Goal: Task Accomplishment & Management: Use online tool/utility

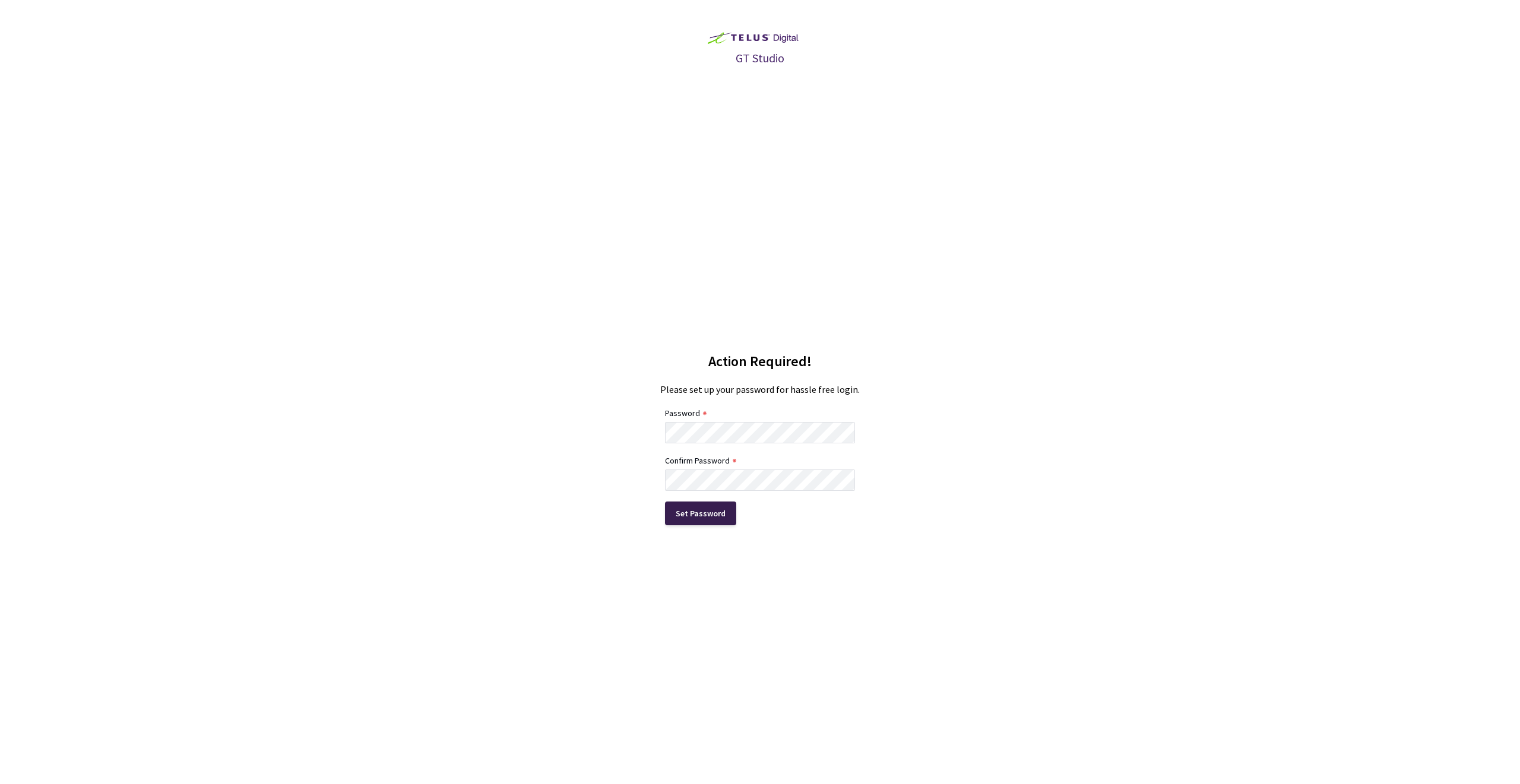
click at [689, 514] on div "Set Password" at bounding box center [701, 514] width 50 height 10
click at [698, 516] on div "Set Password" at bounding box center [701, 514] width 50 height 10
click at [785, 419] on div "Password" at bounding box center [760, 413] width 190 height 13
click at [704, 515] on div "Set Password" at bounding box center [701, 514] width 50 height 10
click at [735, 512] on div "Set Password" at bounding box center [760, 514] width 190 height 24
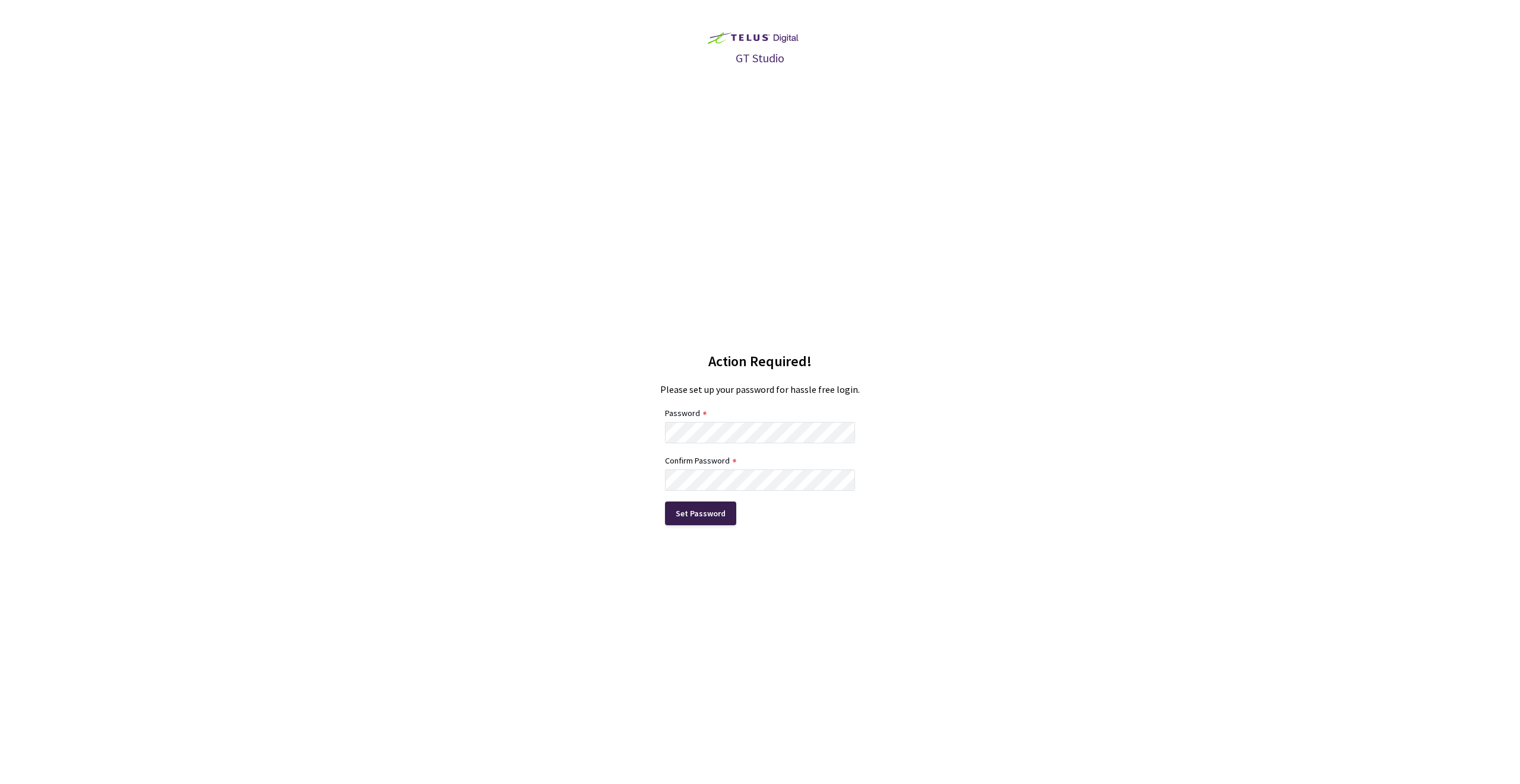
click at [705, 516] on div "Set Password" at bounding box center [701, 514] width 50 height 10
click at [705, 518] on div "Set Password" at bounding box center [701, 514] width 50 height 10
click at [374, 314] on div "GT Studio Action Required! Please set up your password for hassle free login. P…" at bounding box center [760, 392] width 1520 height 784
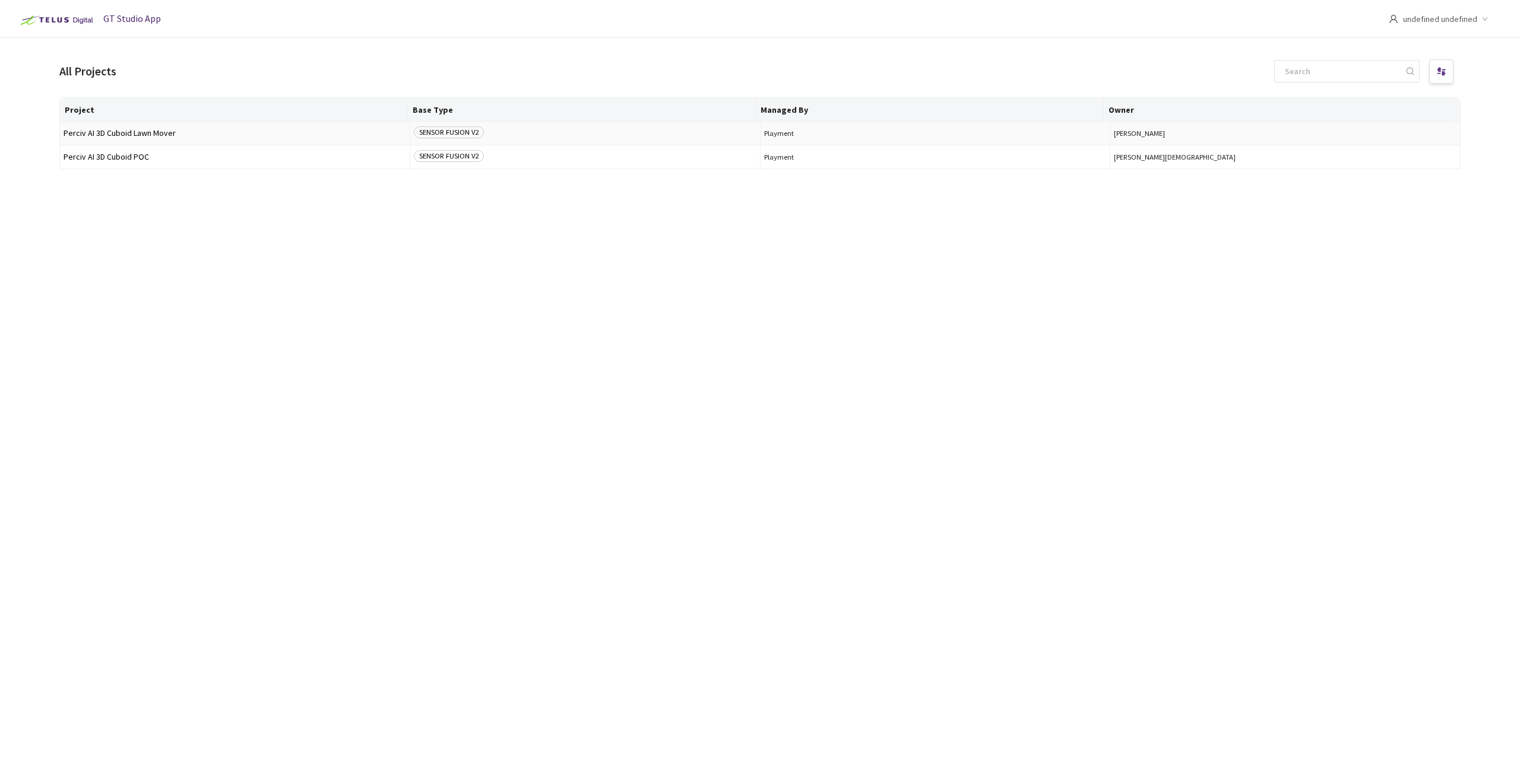
click at [232, 134] on span "Perciv AI 3D Cuboid Lawn Mover" at bounding box center [235, 133] width 343 height 9
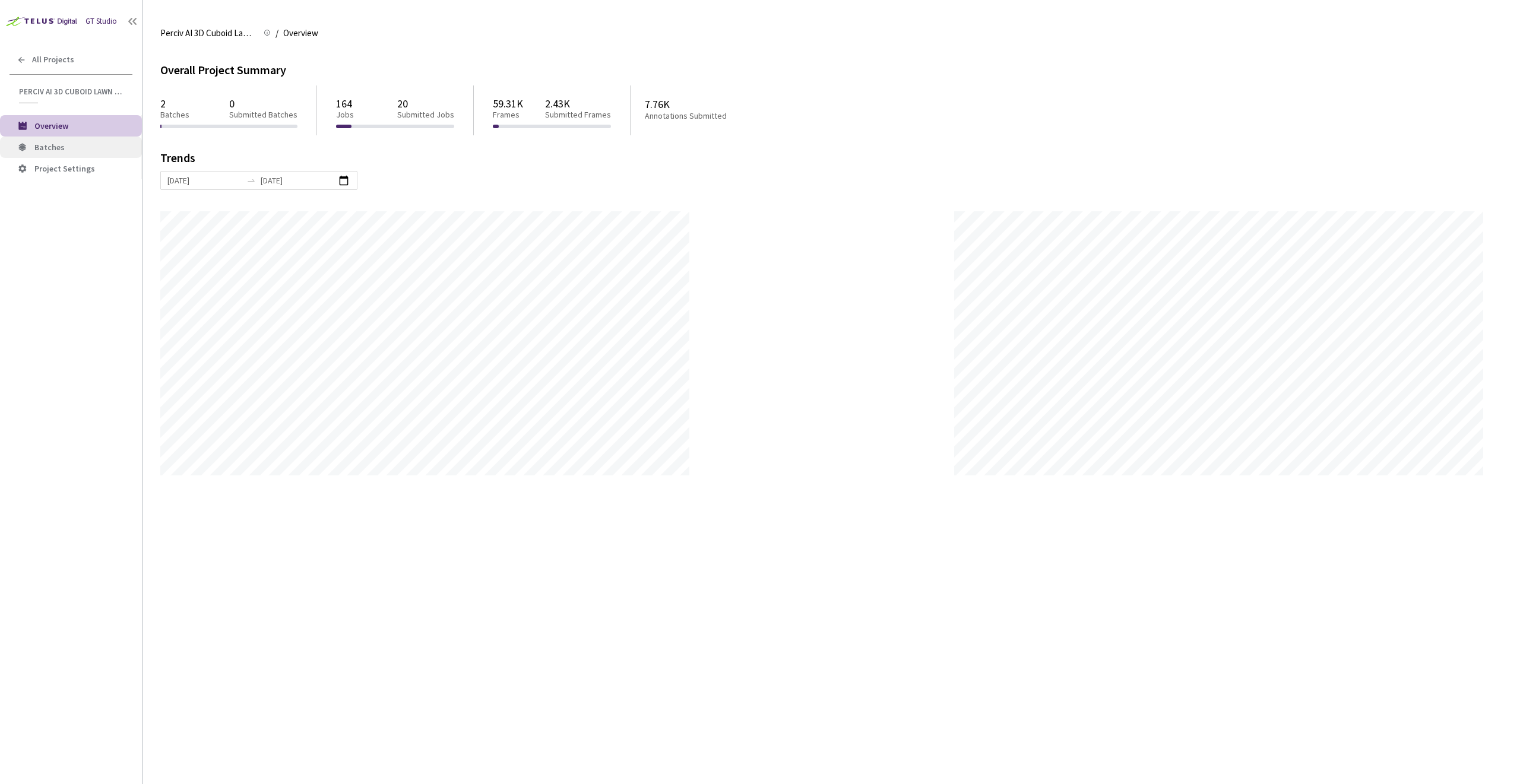
click at [82, 152] on span "Batches" at bounding box center [84, 147] width 98 height 10
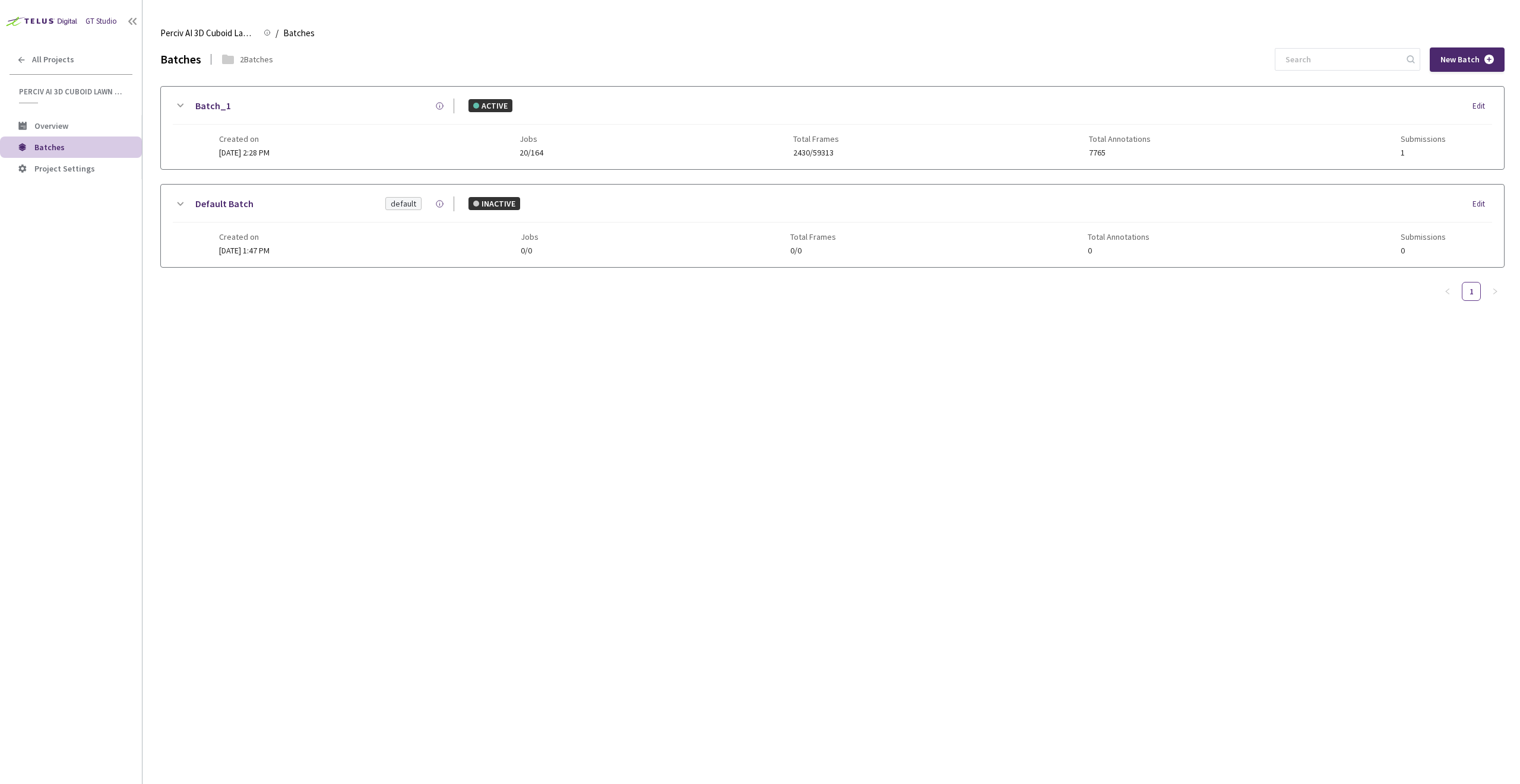
click at [181, 104] on icon at bounding box center [180, 106] width 14 height 14
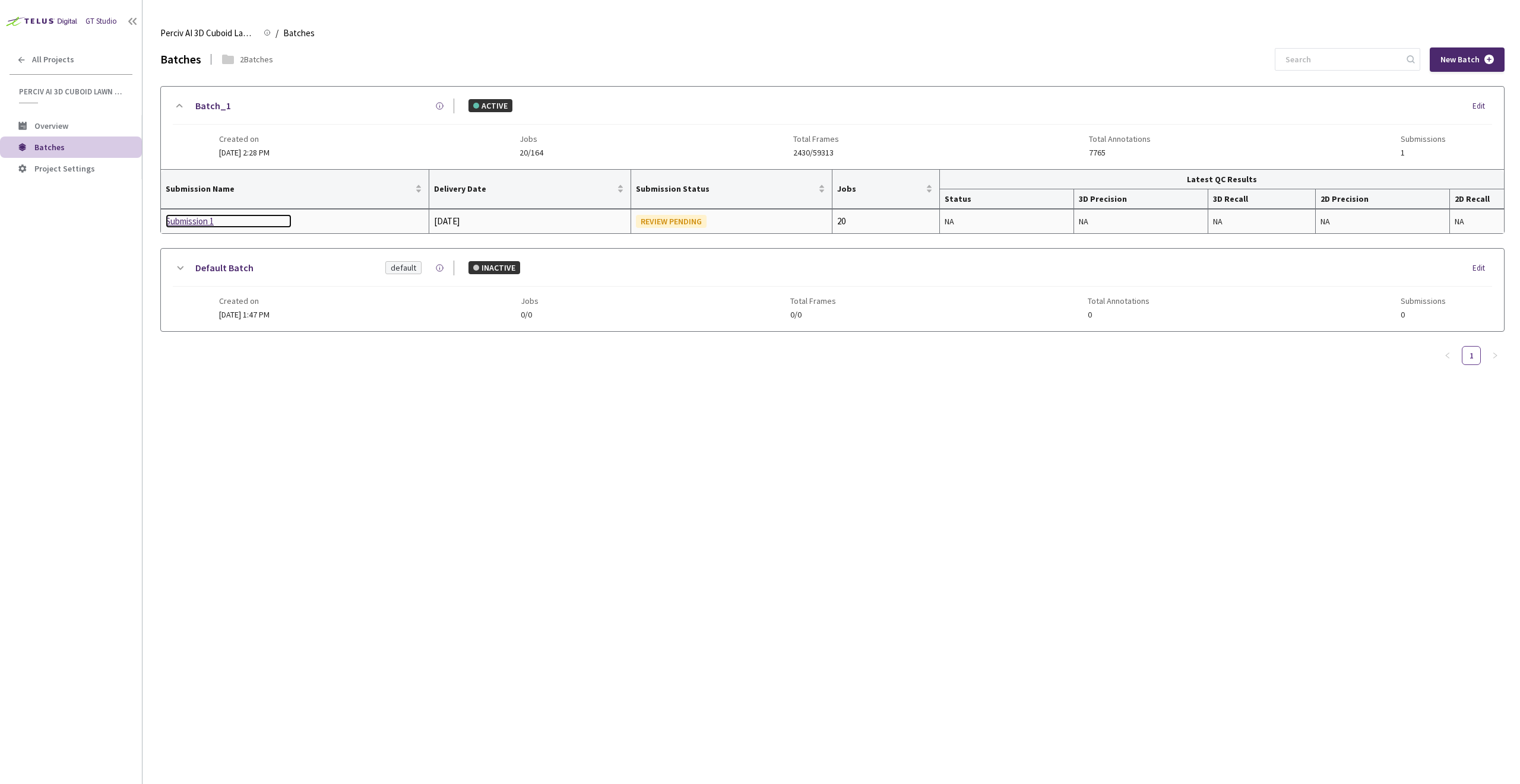
click at [221, 220] on div "Submission 1" at bounding box center [228, 222] width 126 height 14
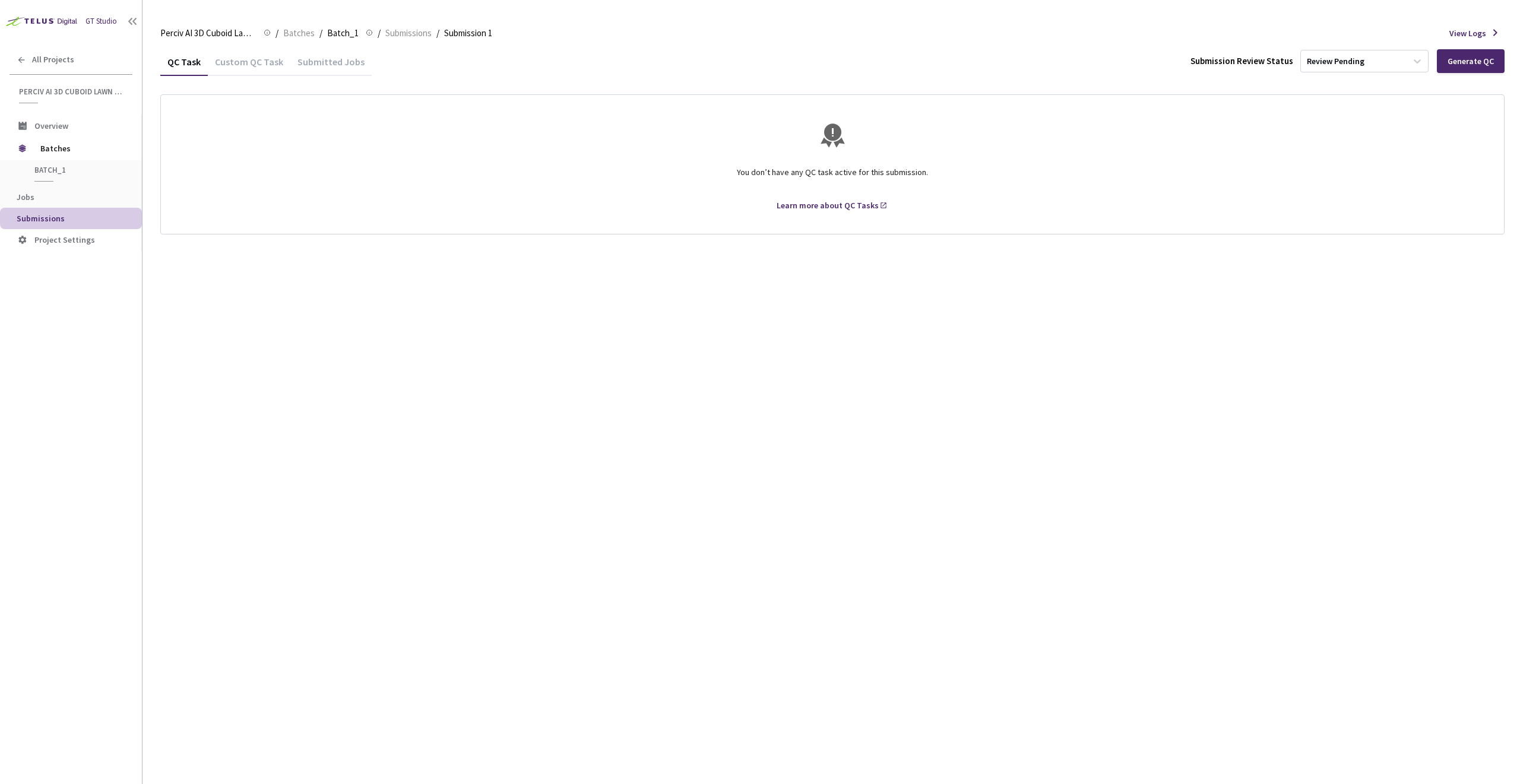
drag, startPoint x: 237, startPoint y: 66, endPoint x: 622, endPoint y: 334, distance: 469.1
click at [622, 334] on div "QC Task Custom QC Task Submitted Jobs Submission Review Status Review Pending G…" at bounding box center [832, 416] width 1344 height 737
click at [231, 62] on div "Custom QC Task" at bounding box center [249, 66] width 82 height 20
click at [187, 62] on div "QC Task" at bounding box center [184, 66] width 48 height 20
click at [226, 77] on div "QC Task Custom QC Task Submitted Jobs Submission Review Status Review Pending G…" at bounding box center [832, 141] width 1344 height 187
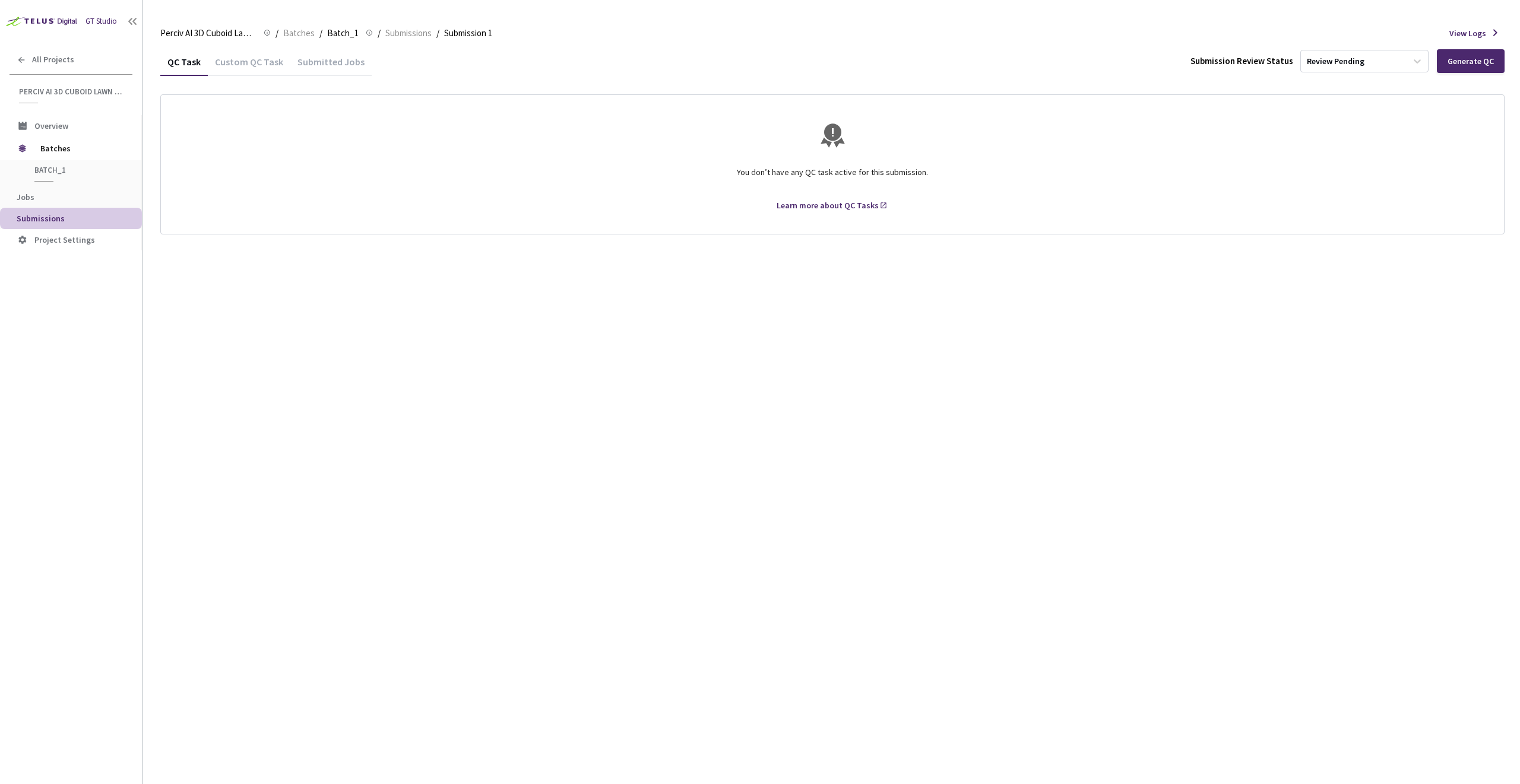
click at [232, 61] on div "Custom QC Task" at bounding box center [249, 66] width 82 height 20
click at [194, 65] on div "QC Task" at bounding box center [184, 66] width 48 height 20
click at [385, 73] on div "QC Task Custom QC Task Submitted Jobs Submission Review Status Review Pending G…" at bounding box center [832, 62] width 1344 height 28
click at [323, 66] on div "Submitted Jobs" at bounding box center [331, 66] width 81 height 20
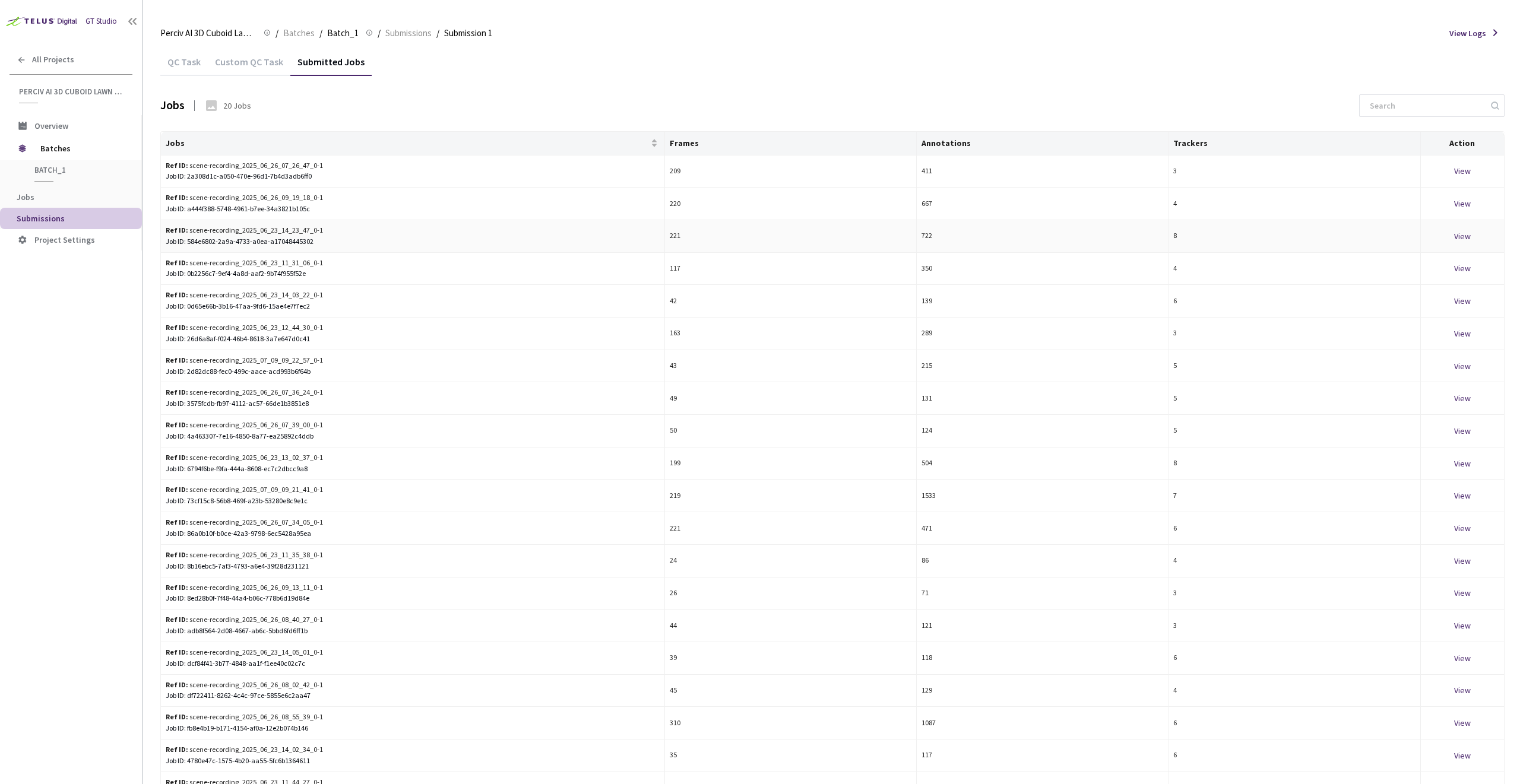
click at [1458, 241] on div "View" at bounding box center [1462, 236] width 73 height 13
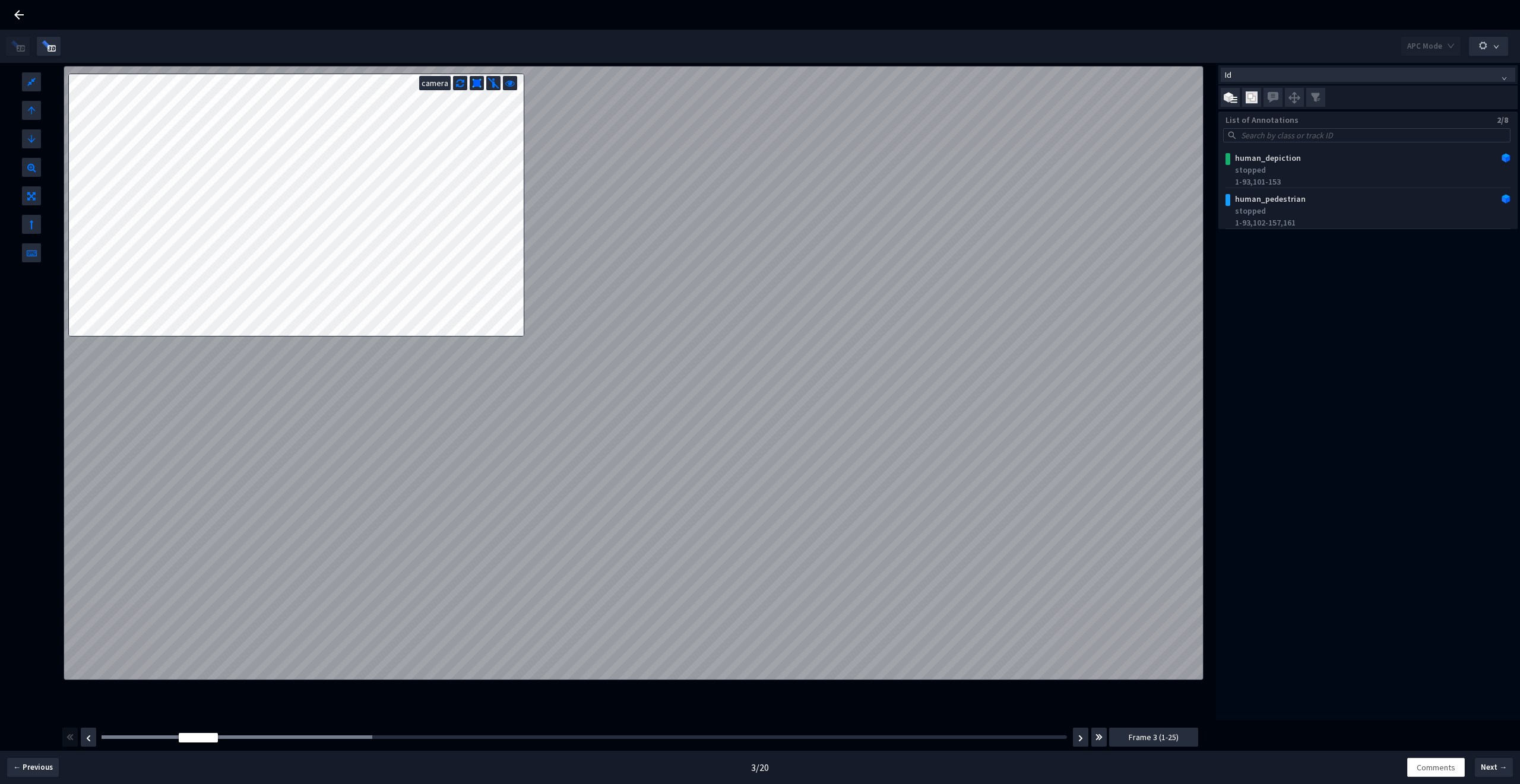
drag, startPoint x: 121, startPoint y: 739, endPoint x: 190, endPoint y: 747, distance: 69.5
click at [190, 747] on div "Frame : 2 Frame 3 (1-25)" at bounding box center [630, 737] width 1139 height 33
drag, startPoint x: 195, startPoint y: 739, endPoint x: 96, endPoint y: 734, distance: 99.1
click at [96, 734] on div "Frame : 1 Frame 1 (1-25)" at bounding box center [630, 737] width 1139 height 33
click at [1077, 733] on button "button" at bounding box center [1080, 737] width 16 height 19
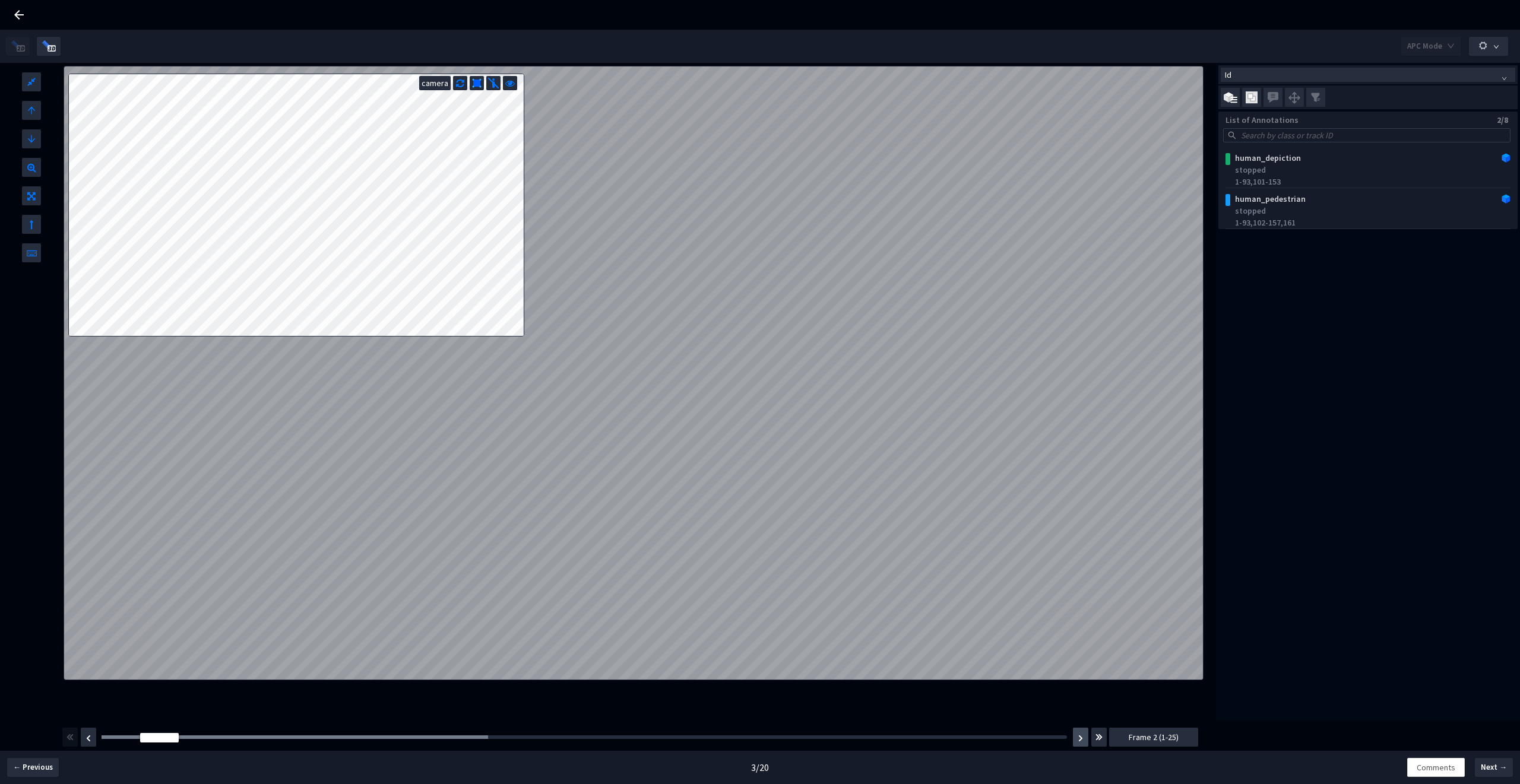
click at [1077, 734] on button "button" at bounding box center [1080, 737] width 16 height 19
click at [1075, 734] on button "button" at bounding box center [1080, 737] width 16 height 19
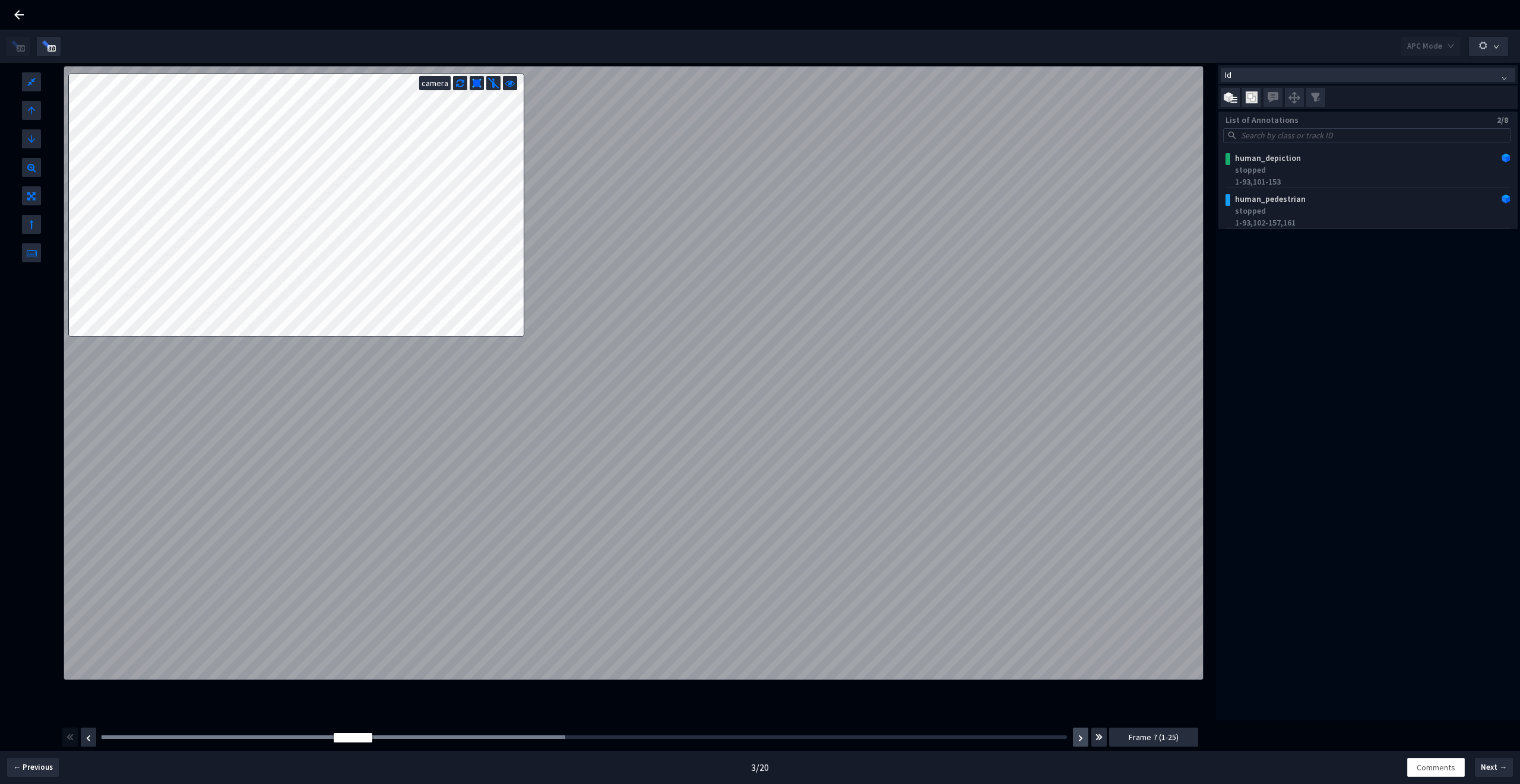
click at [1075, 734] on button "button" at bounding box center [1080, 737] width 16 height 19
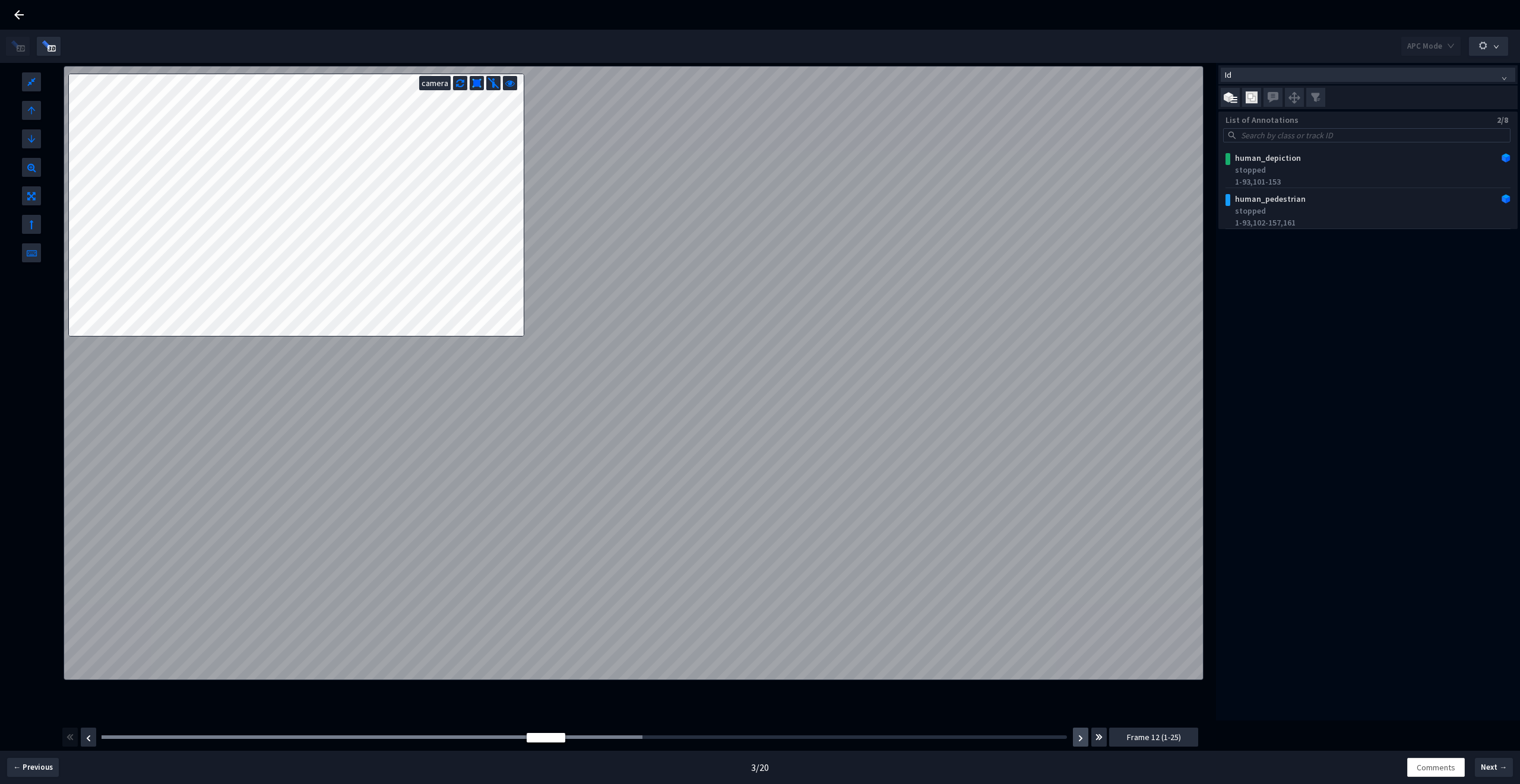
click at [1075, 734] on button "button" at bounding box center [1080, 737] width 16 height 19
click at [1074, 735] on button "button" at bounding box center [1080, 737] width 16 height 19
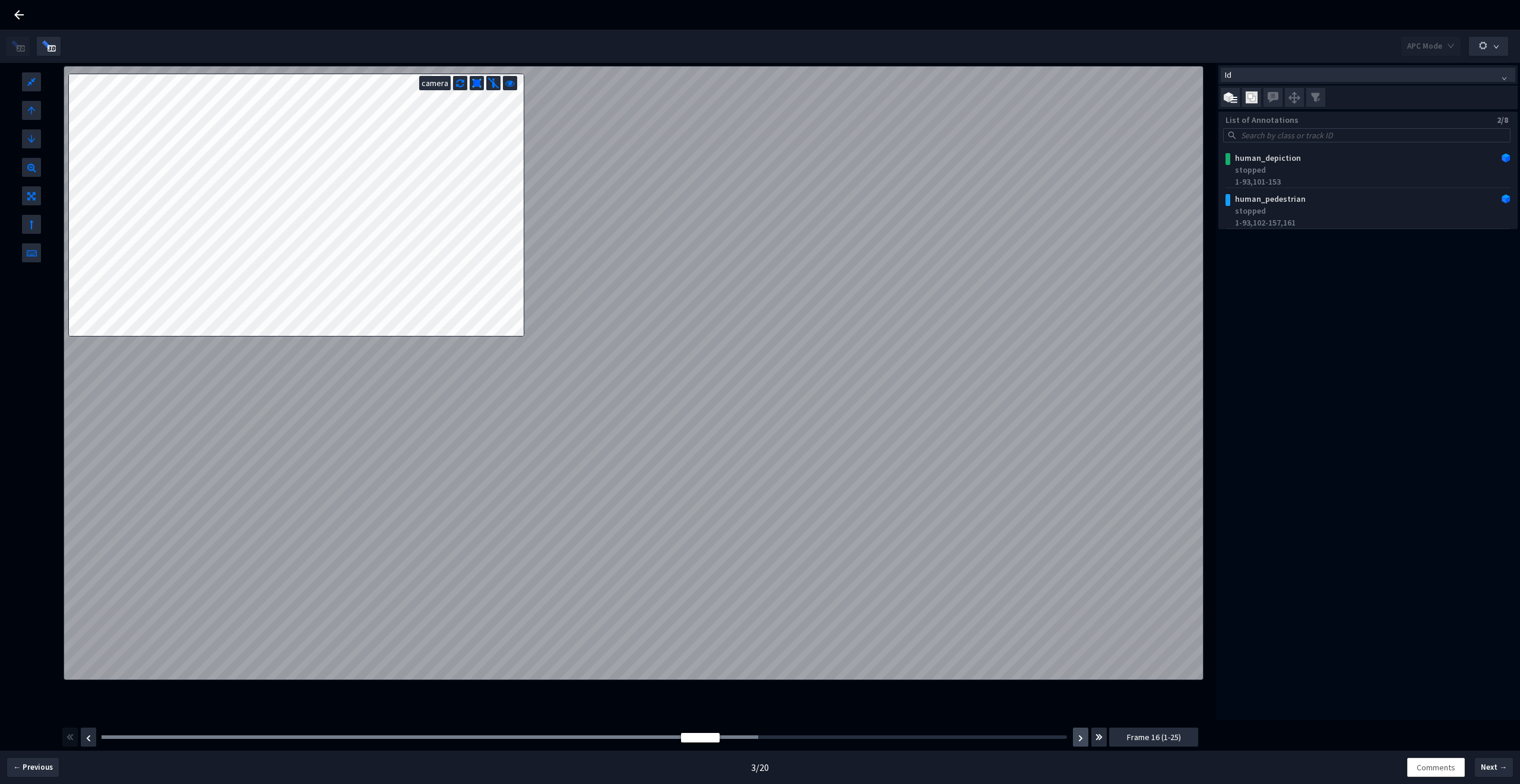
click at [1074, 735] on button "button" at bounding box center [1080, 737] width 16 height 19
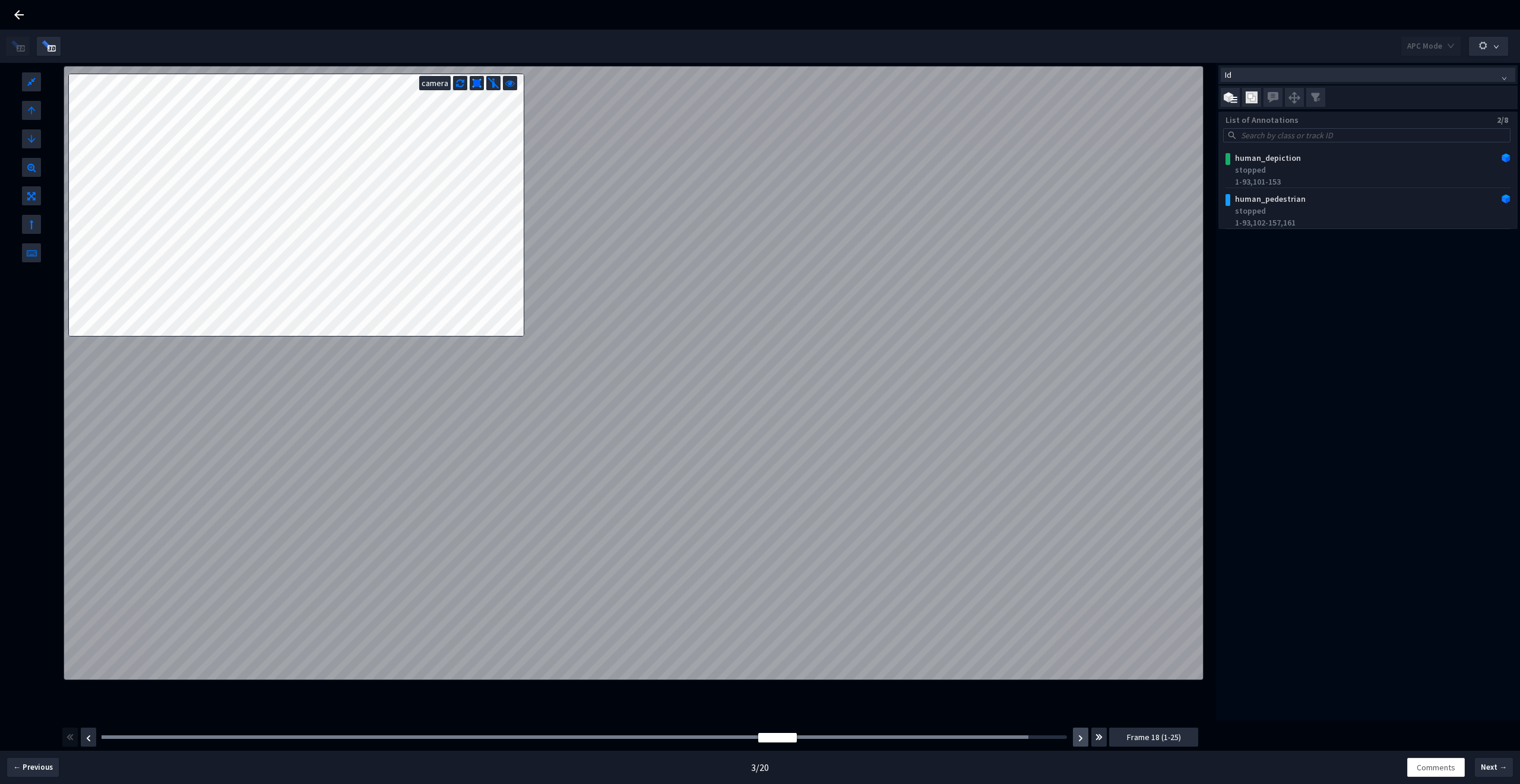
click at [1076, 741] on button "button" at bounding box center [1080, 737] width 16 height 19
click at [1153, 744] on span "Frame 19 (1-25)" at bounding box center [1154, 737] width 54 height 13
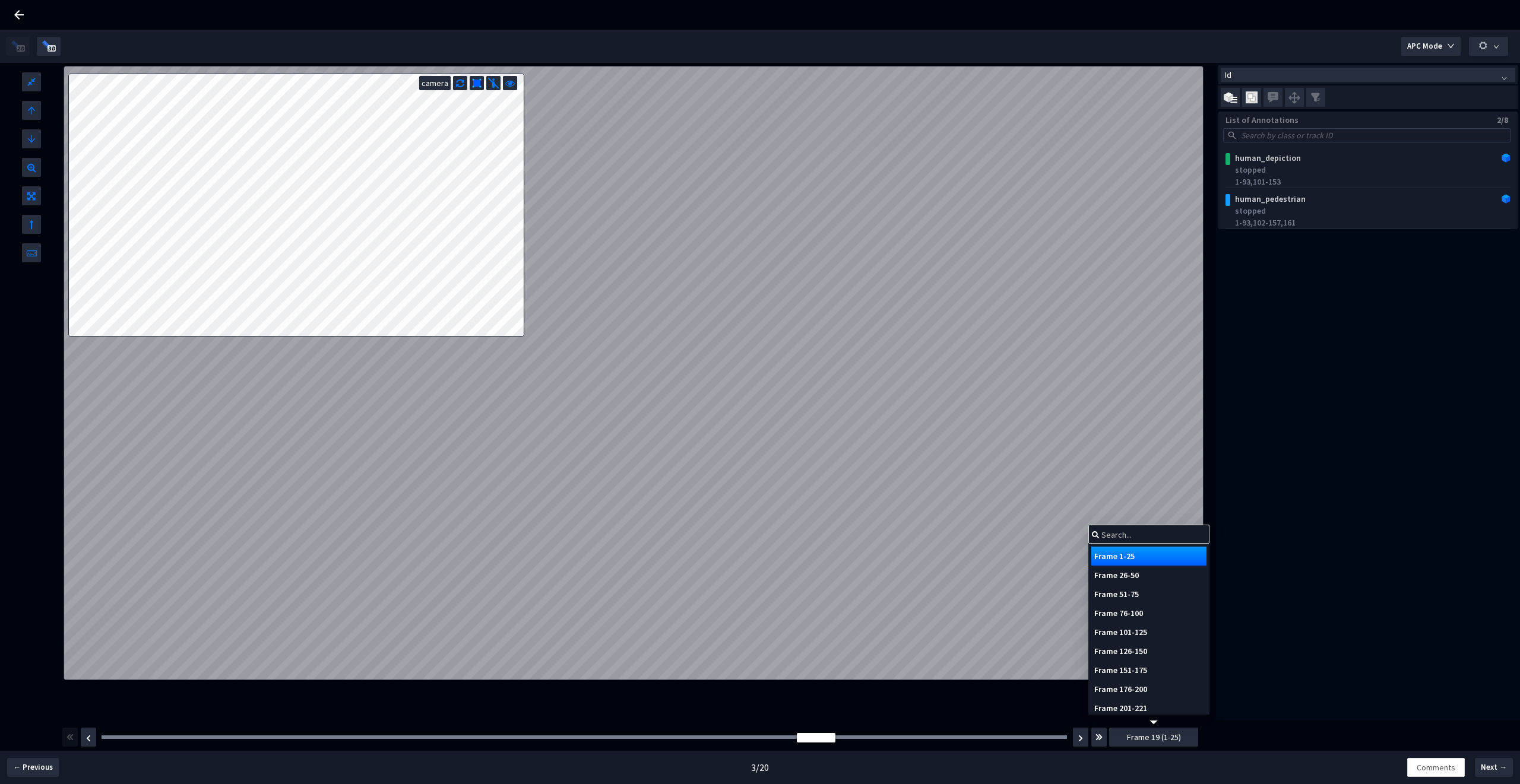
click at [1153, 745] on button "Frame 19 (1-25)" at bounding box center [1153, 737] width 89 height 19
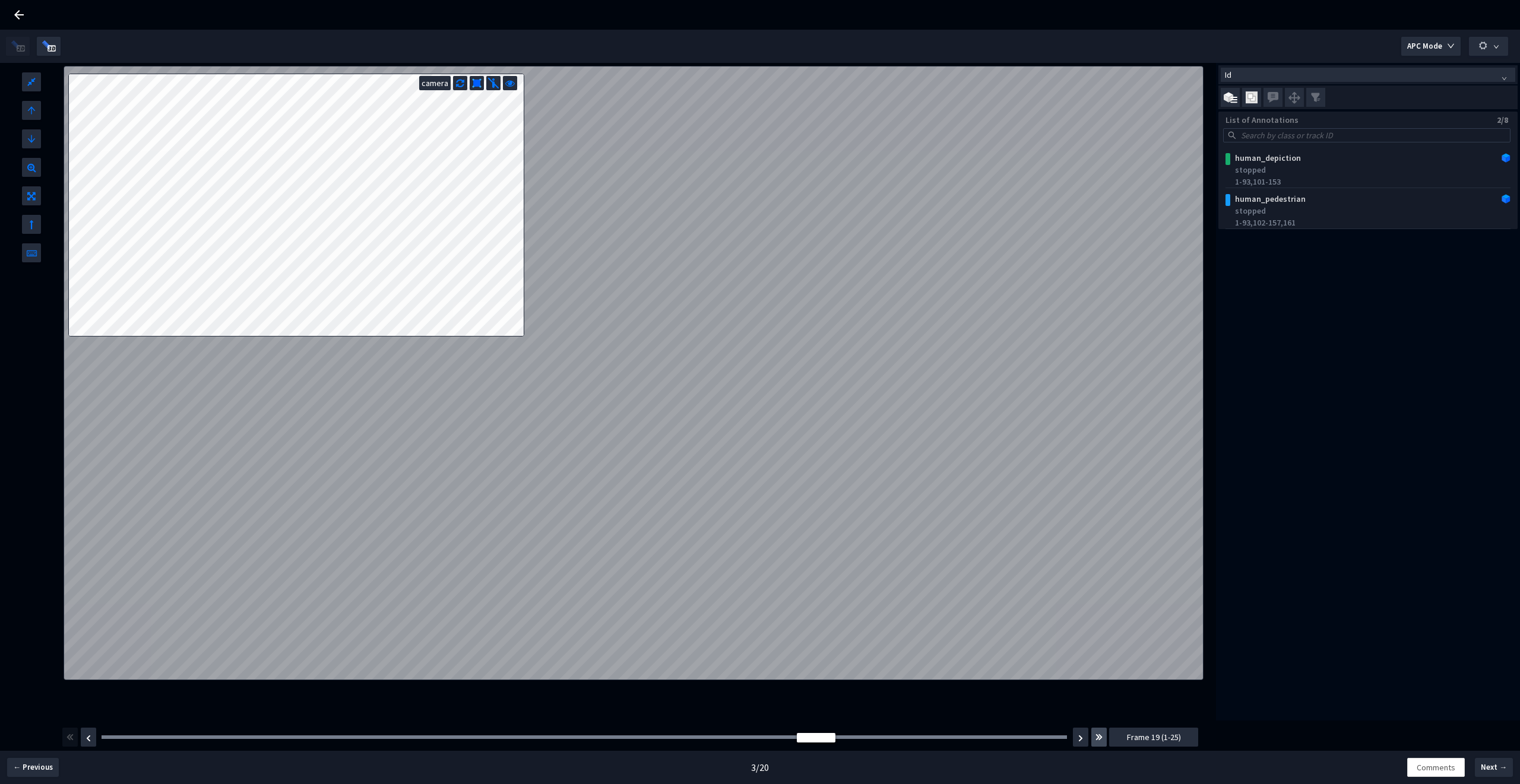
click at [1097, 742] on img "button" at bounding box center [1099, 737] width 7 height 14
click at [1095, 742] on img "button" at bounding box center [1099, 737] width 7 height 14
click at [1096, 743] on img "button" at bounding box center [1099, 737] width 7 height 14
click at [47, 44] on img "button" at bounding box center [49, 46] width 15 height 12
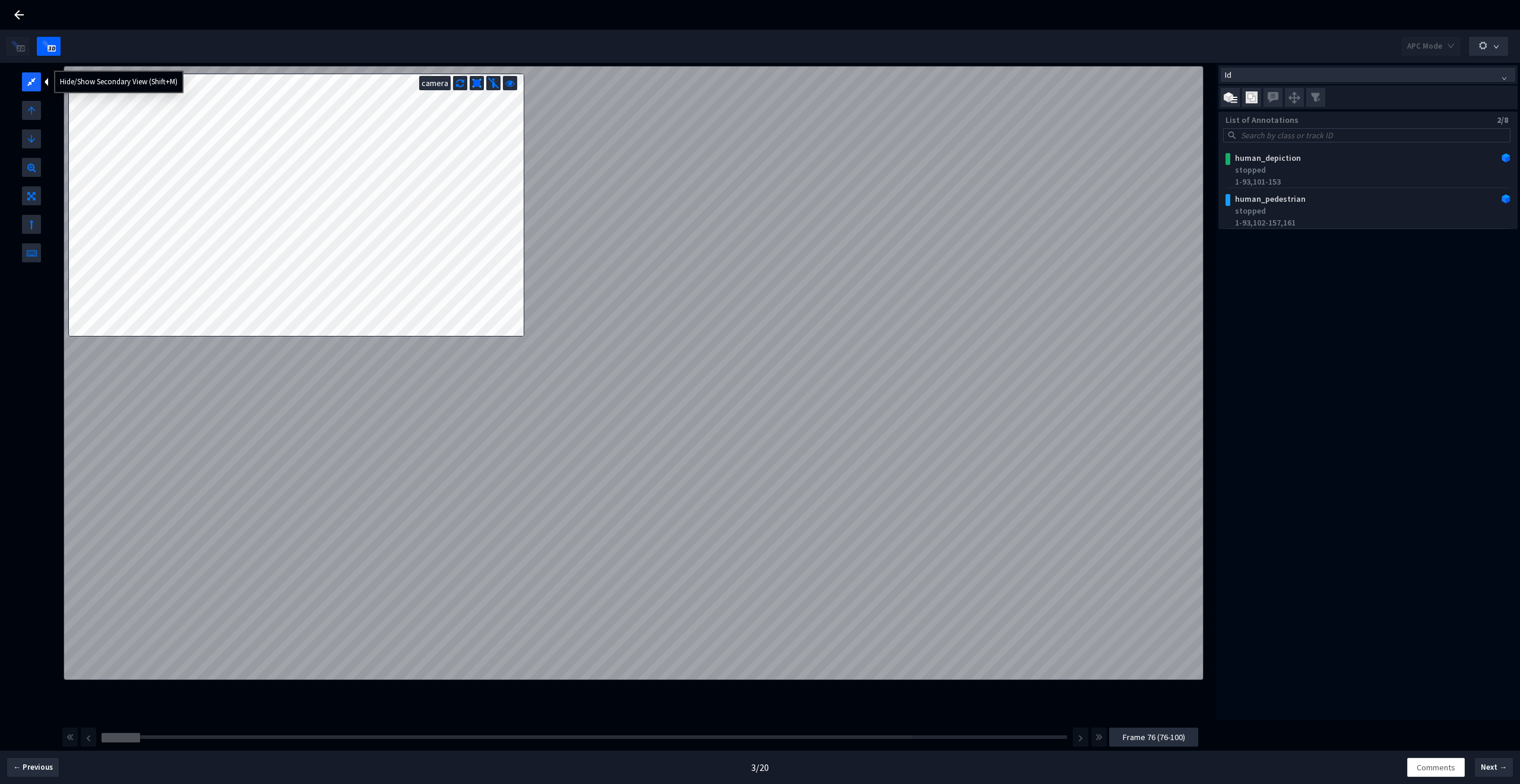
click at [36, 88] on div at bounding box center [32, 82] width 19 height 19
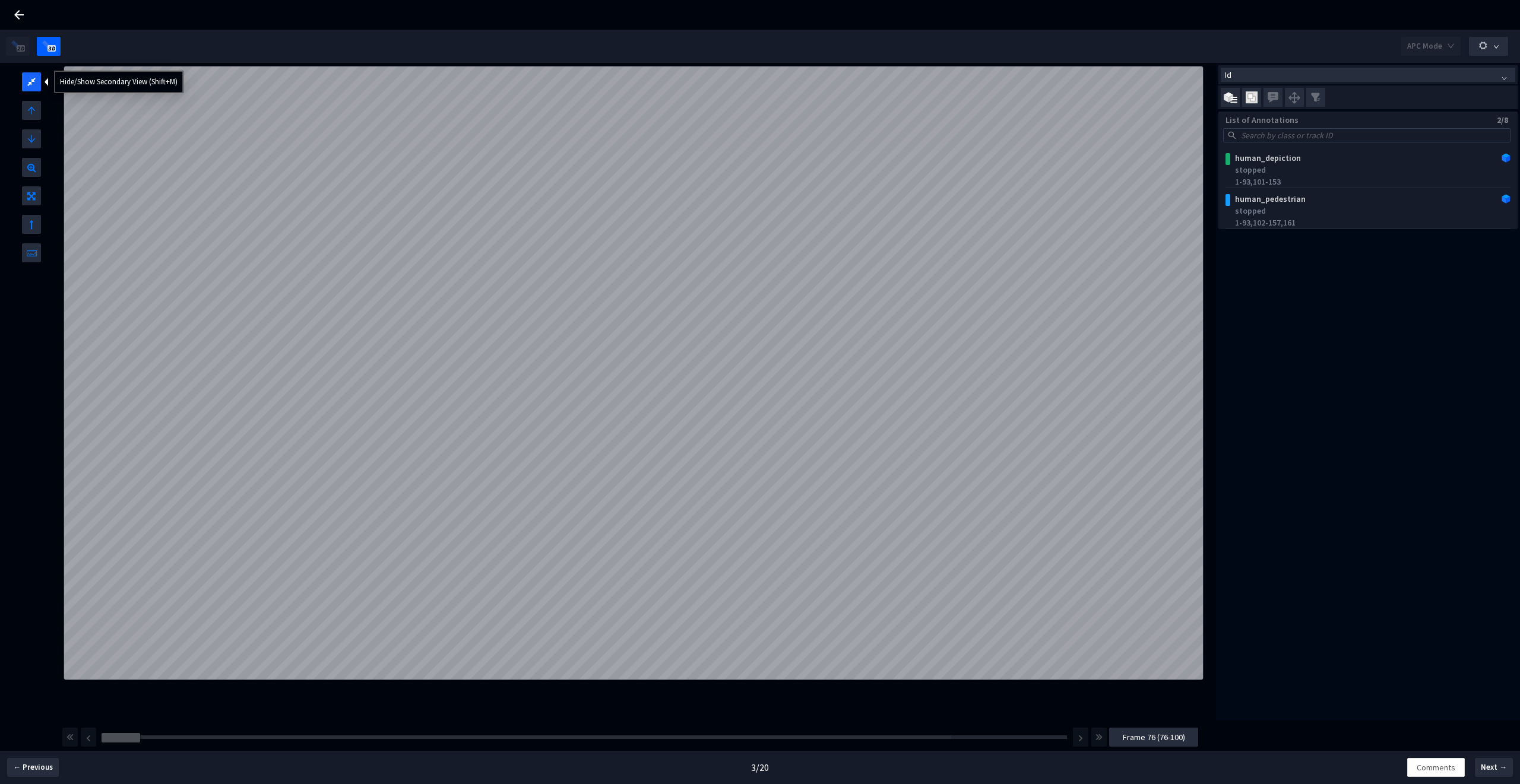
click at [36, 88] on div at bounding box center [32, 82] width 19 height 19
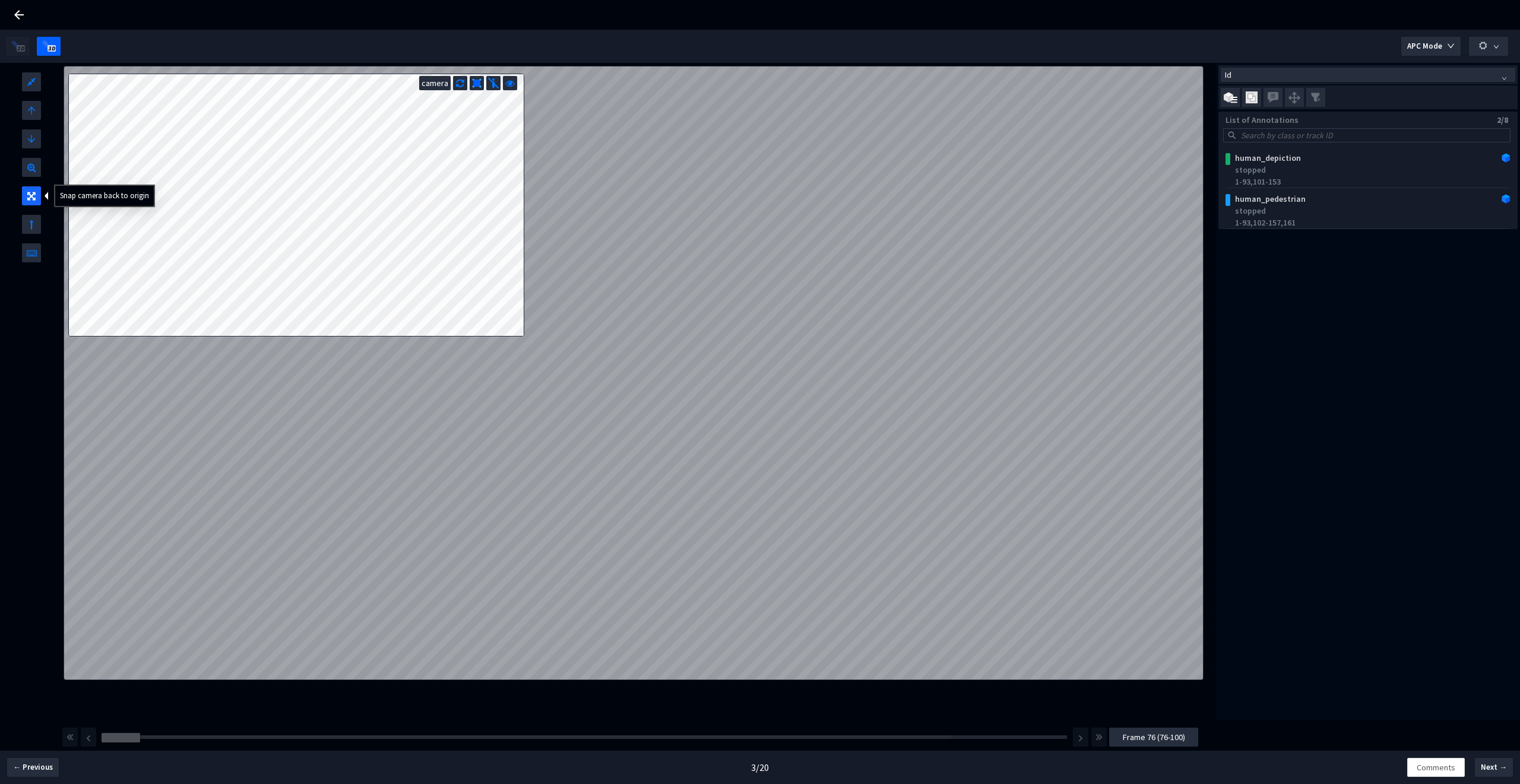
click at [29, 190] on icon at bounding box center [32, 193] width 8 height 14
drag, startPoint x: 114, startPoint y: 739, endPoint x: 195, endPoint y: 744, distance: 81.2
click at [195, 744] on div "Frame : 100 Frame 76 (76-100)" at bounding box center [630, 737] width 1139 height 33
drag, startPoint x: 134, startPoint y: 739, endPoint x: 455, endPoint y: 755, distance: 321.4
click at [235, 745] on div "Frame : 100 Frame 76 (76-100)" at bounding box center [630, 737] width 1139 height 33
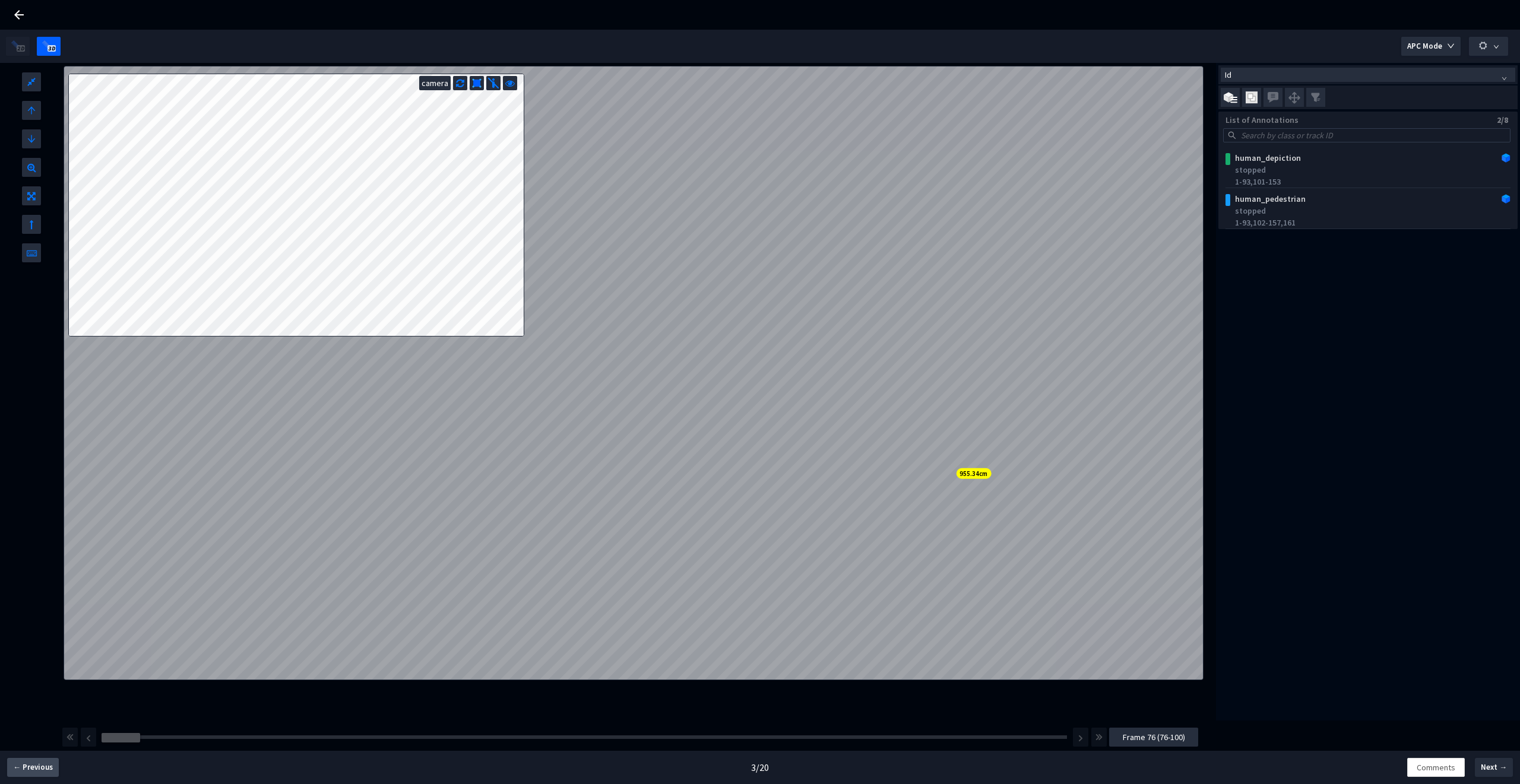
click at [22, 765] on span "← Previous" at bounding box center [33, 767] width 40 height 12
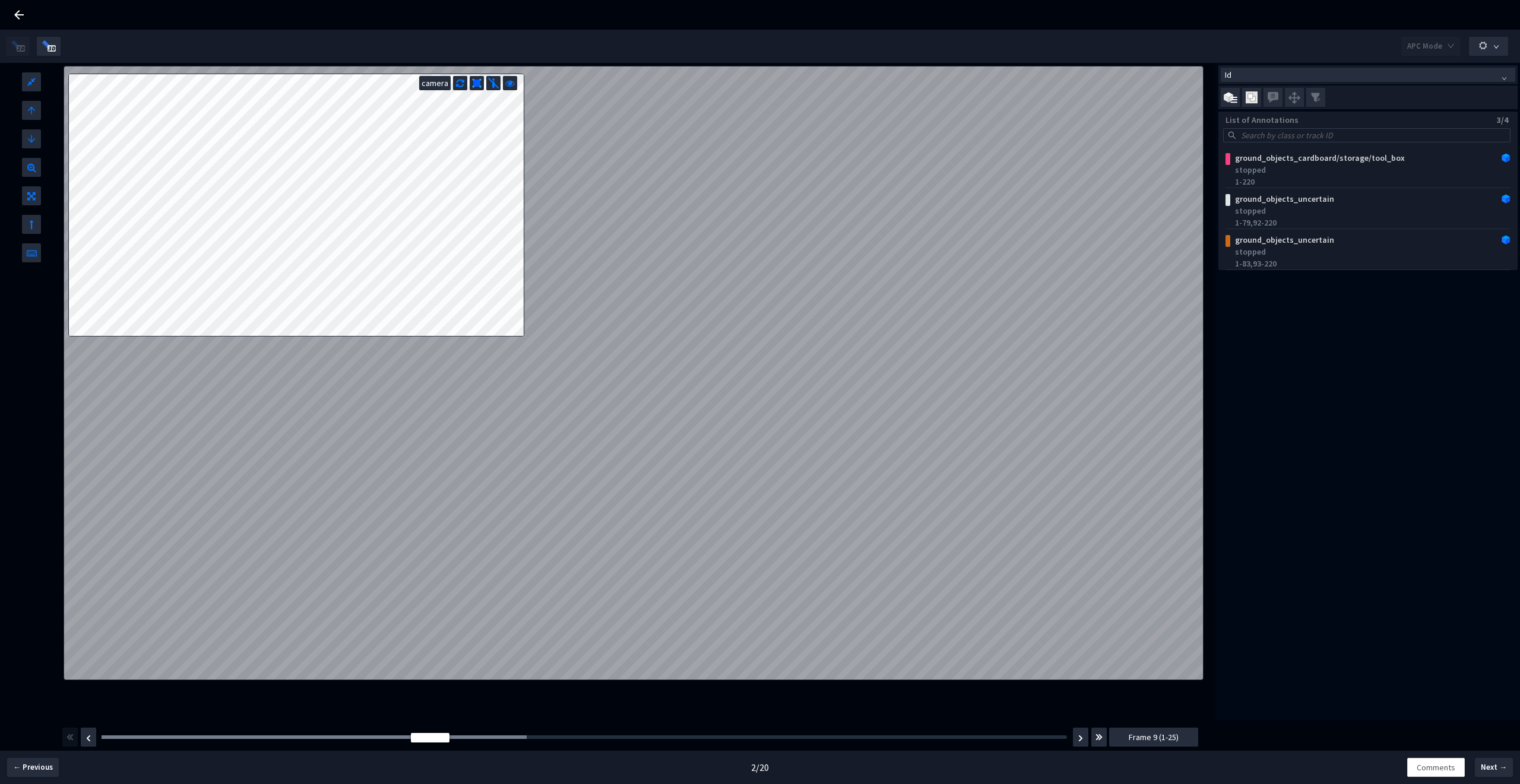
drag, startPoint x: 113, startPoint y: 739, endPoint x: 386, endPoint y: 751, distance: 273.3
click at [386, 751] on div "APC Mode L W H camera 1 / 1 Id List of Annotations 3/4 ground_objects_cardboard…" at bounding box center [760, 422] width 1520 height 784
click at [1078, 740] on img "button" at bounding box center [1080, 739] width 5 height 7
click at [1104, 737] on button "button" at bounding box center [1099, 737] width 16 height 19
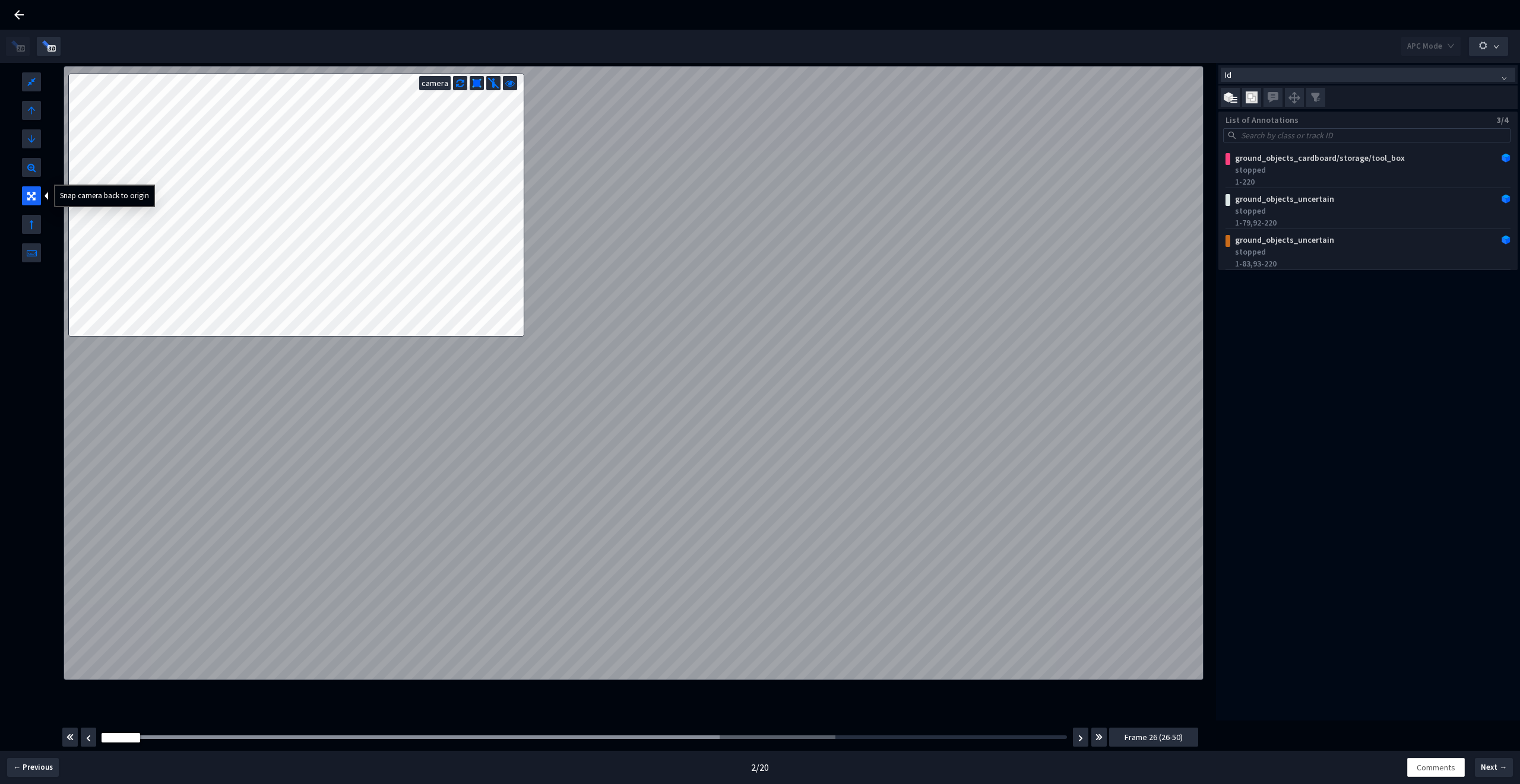
click at [27, 190] on icon at bounding box center [32, 193] width 8 height 14
click at [1103, 738] on button "button" at bounding box center [1099, 737] width 16 height 19
click at [1097, 745] on button "button" at bounding box center [1099, 737] width 16 height 19
click at [1097, 745] on img "button" at bounding box center [1099, 737] width 7 height 14
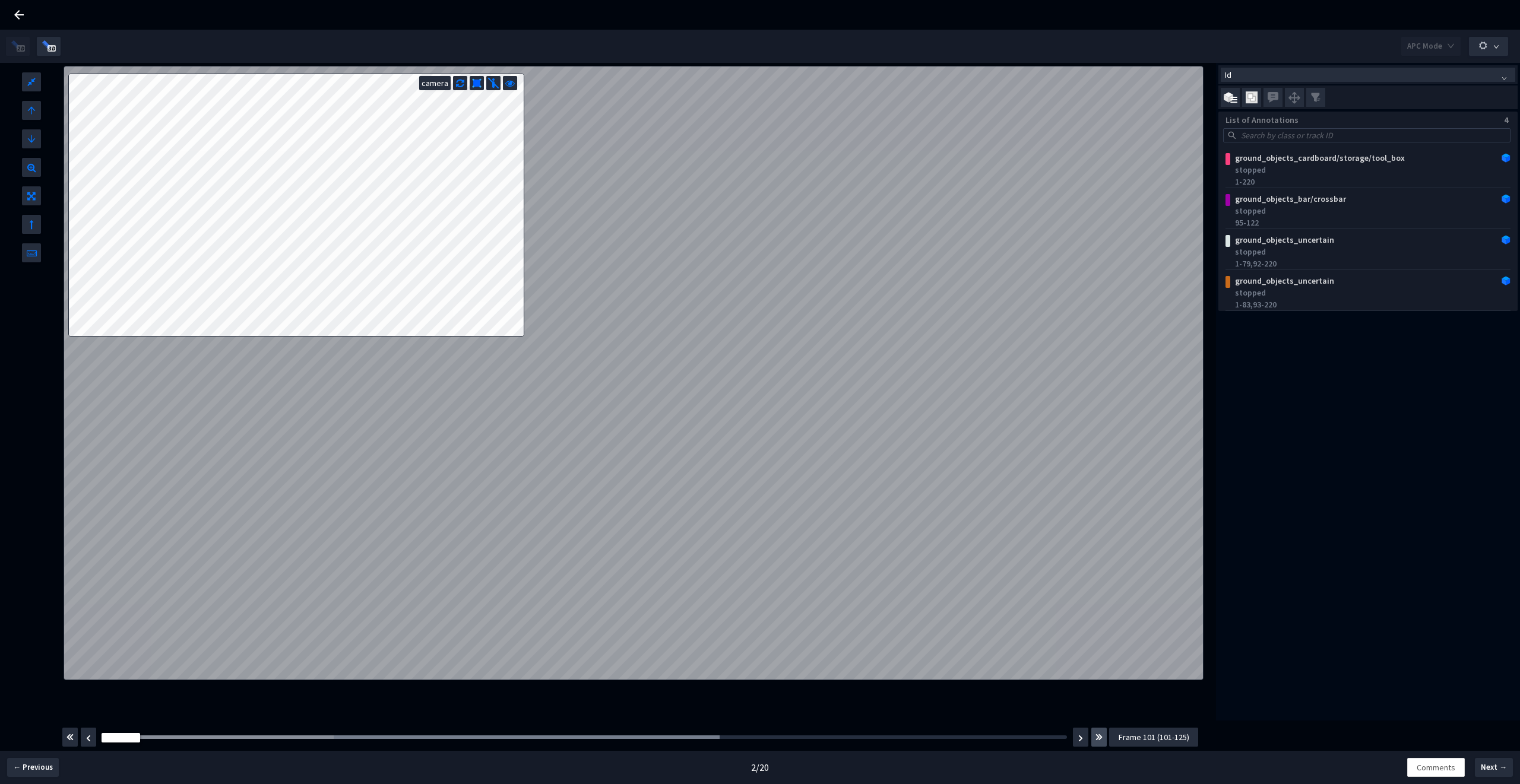
click at [1097, 745] on img "button" at bounding box center [1099, 737] width 7 height 14
click at [72, 745] on img "button" at bounding box center [70, 737] width 7 height 14
click at [1079, 741] on img "button" at bounding box center [1080, 739] width 5 height 7
click at [1079, 740] on img "button" at bounding box center [1080, 739] width 5 height 7
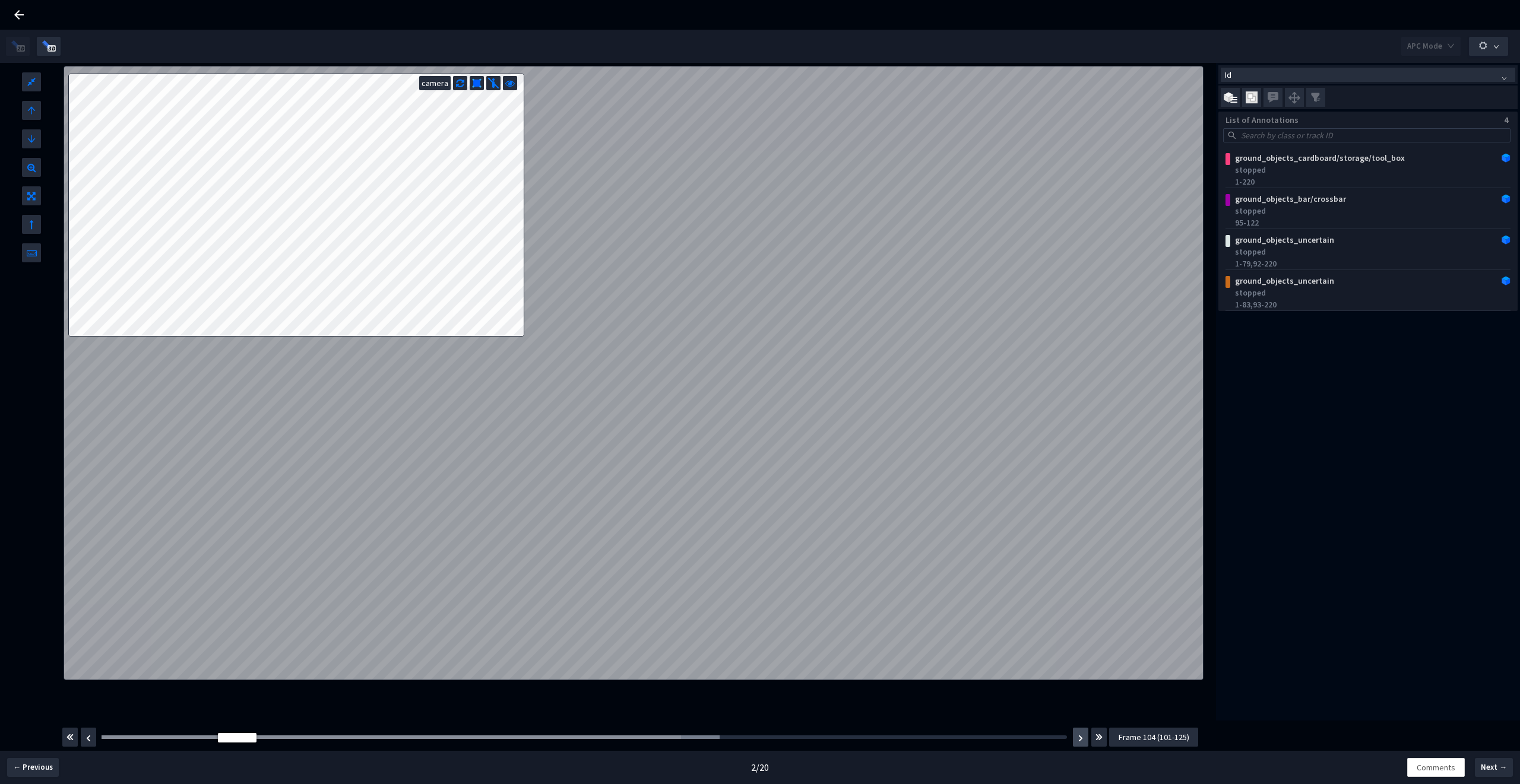
click at [1079, 740] on img "button" at bounding box center [1080, 739] width 5 height 7
click at [1080, 740] on img "button" at bounding box center [1080, 739] width 5 height 7
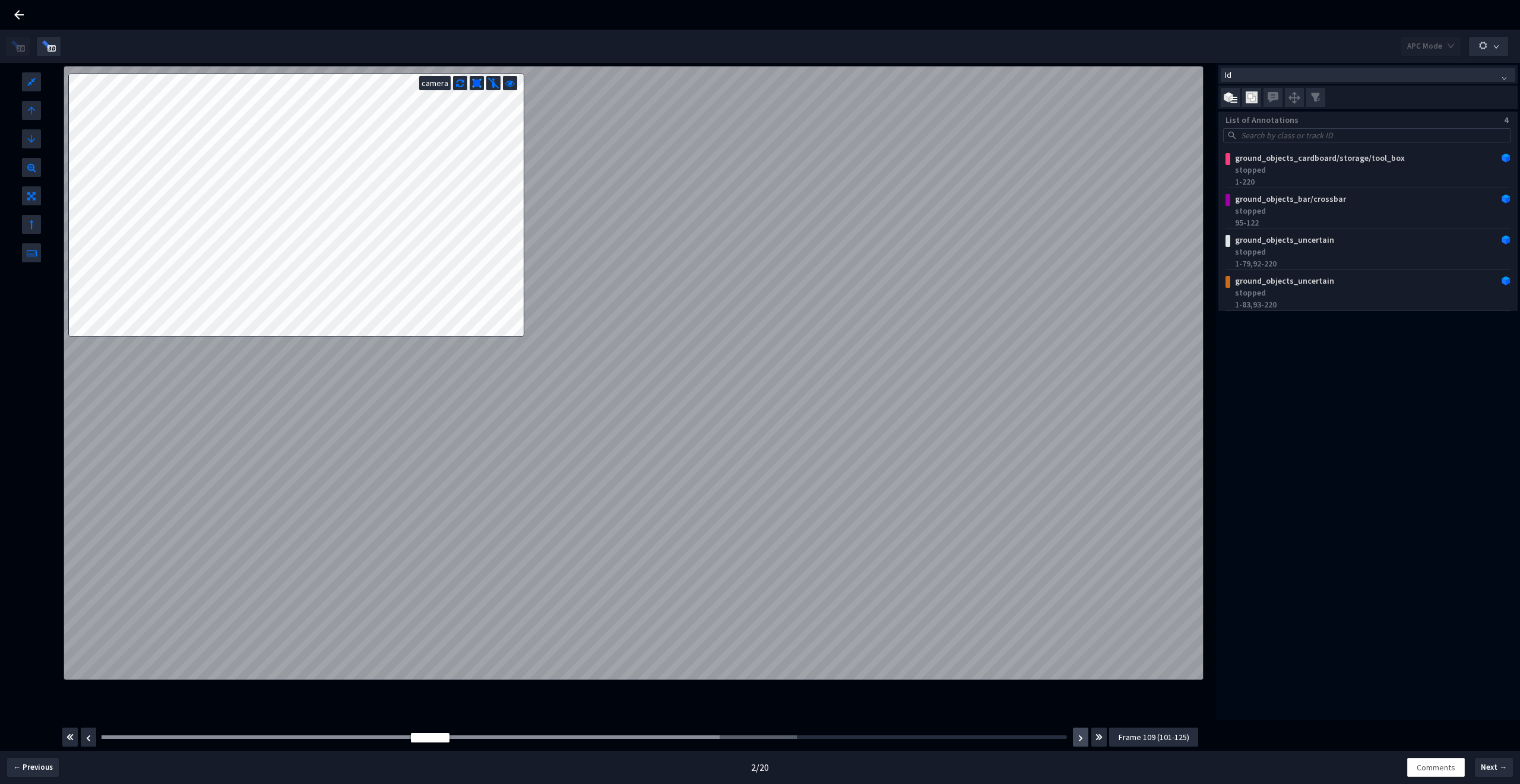
click at [1080, 740] on img "button" at bounding box center [1080, 739] width 5 height 7
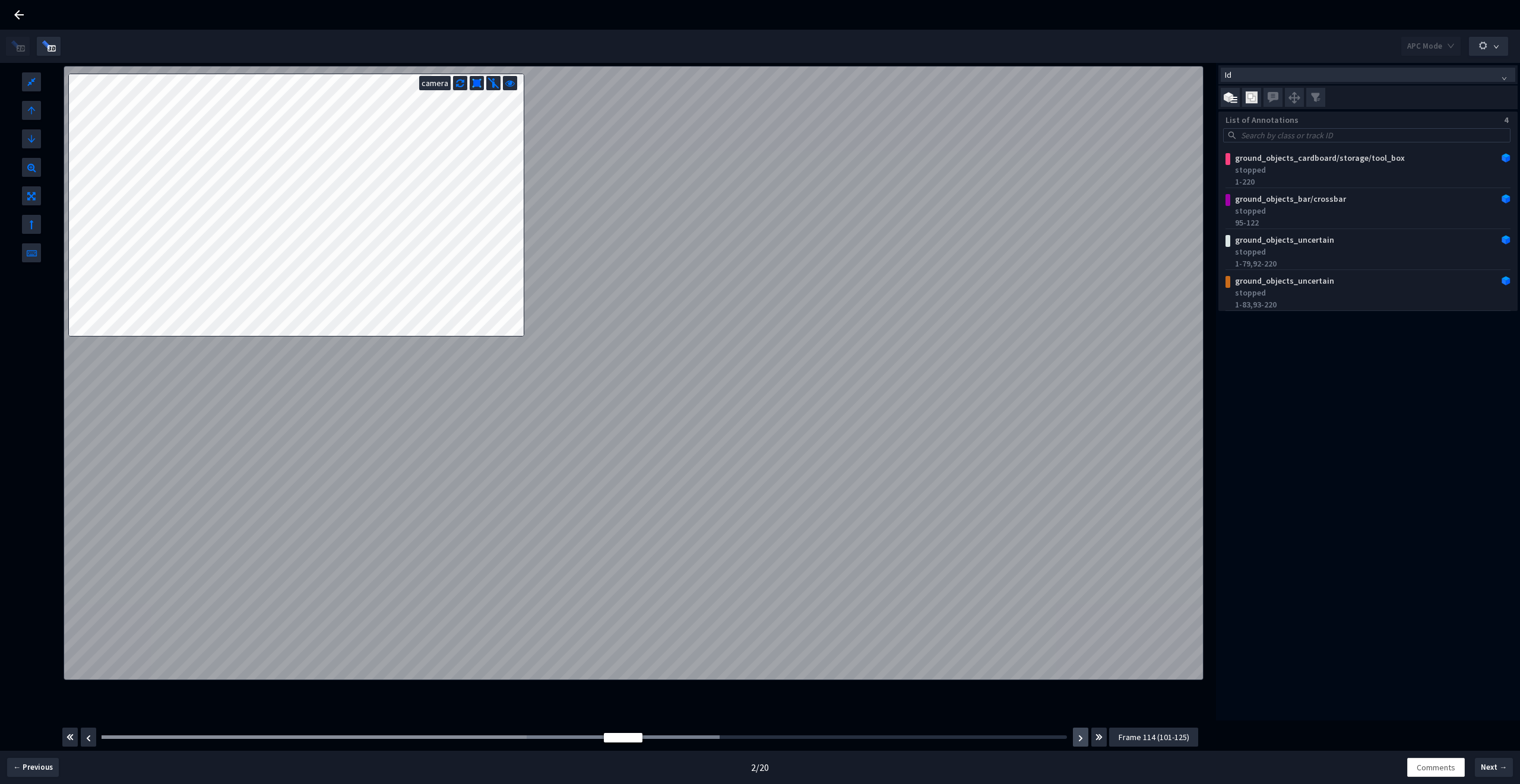
click at [1080, 740] on img "button" at bounding box center [1080, 739] width 5 height 7
click at [1080, 737] on img "button" at bounding box center [1080, 739] width 5 height 7
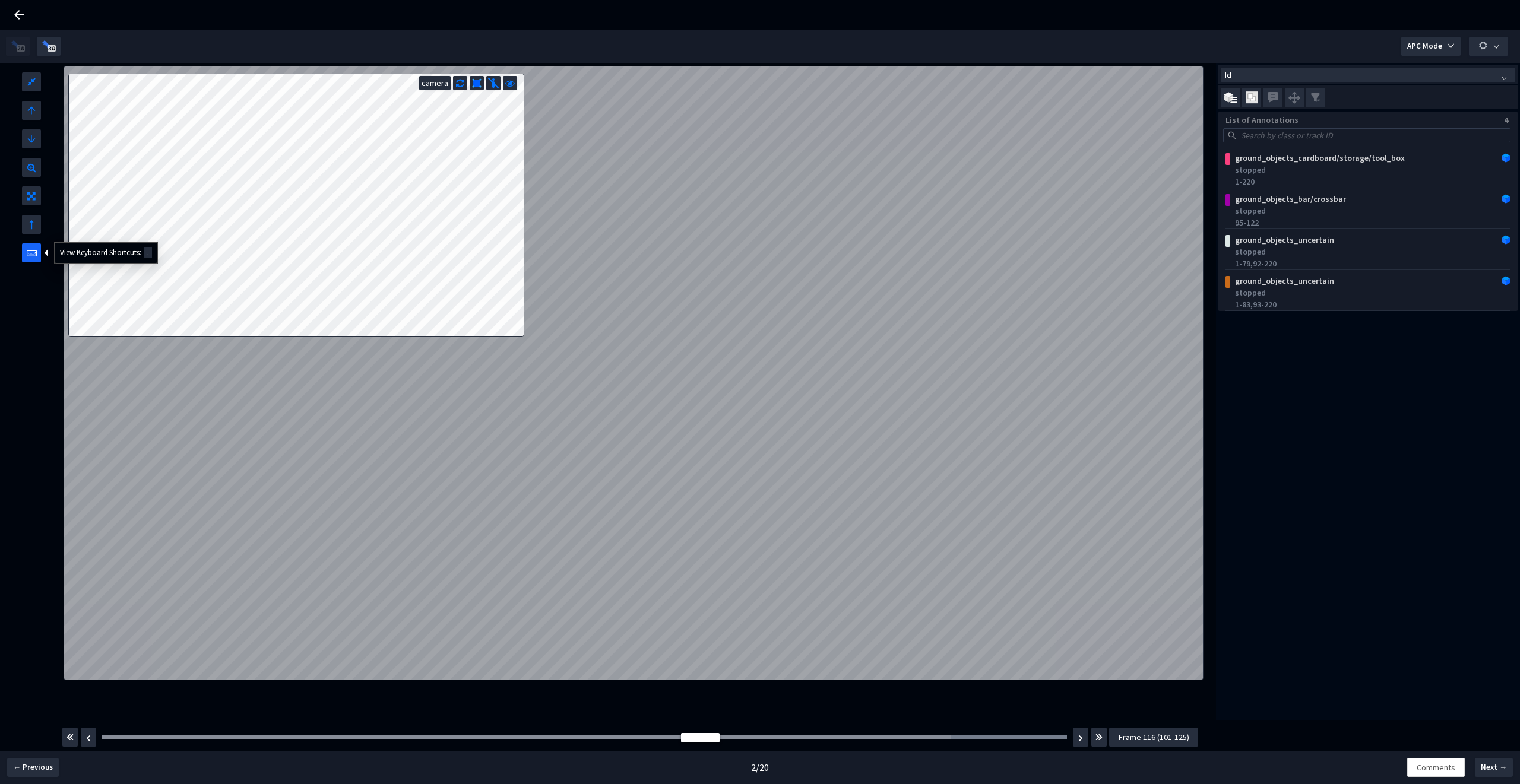
click at [38, 253] on div at bounding box center [32, 253] width 19 height 19
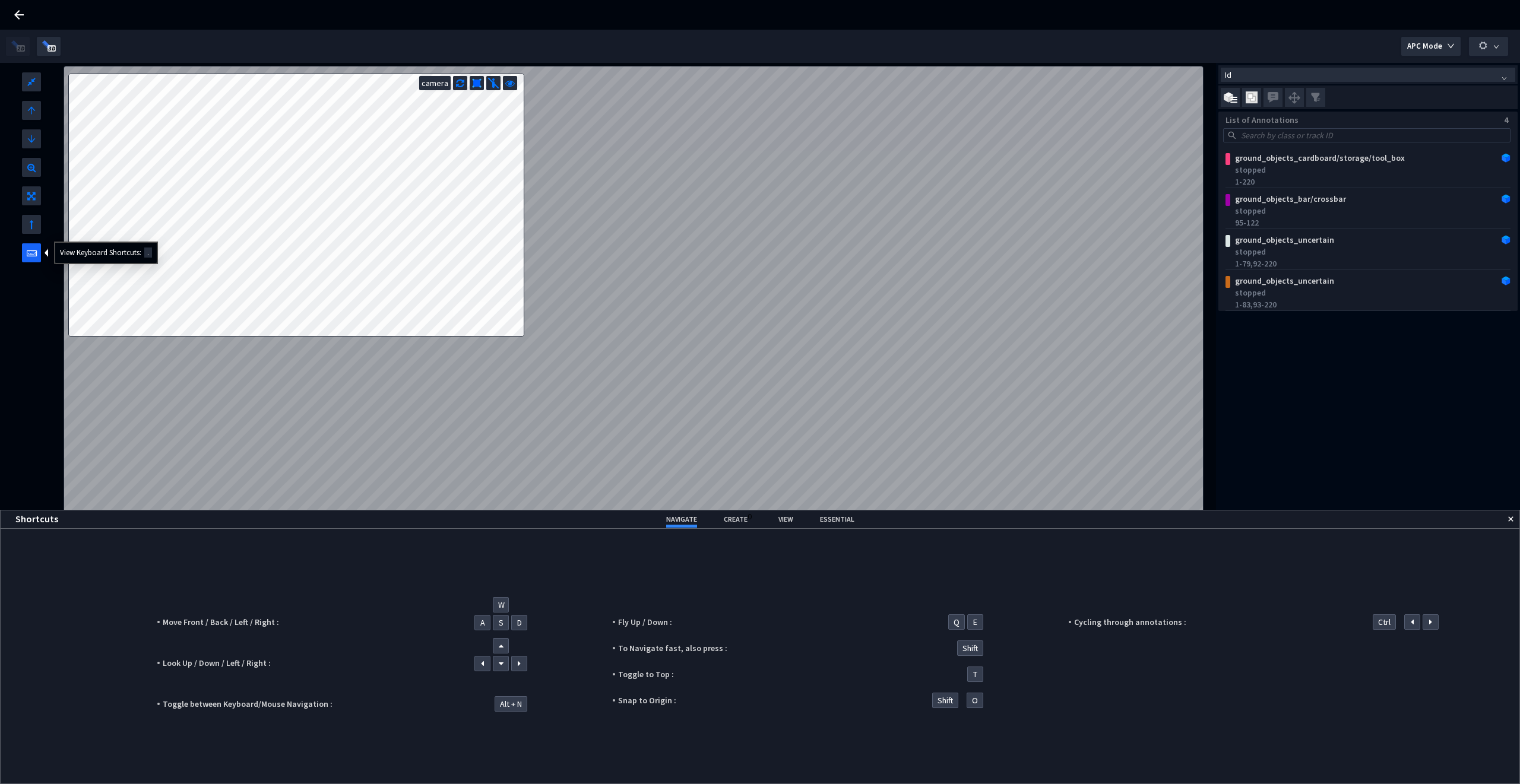
click at [38, 253] on div at bounding box center [32, 253] width 19 height 19
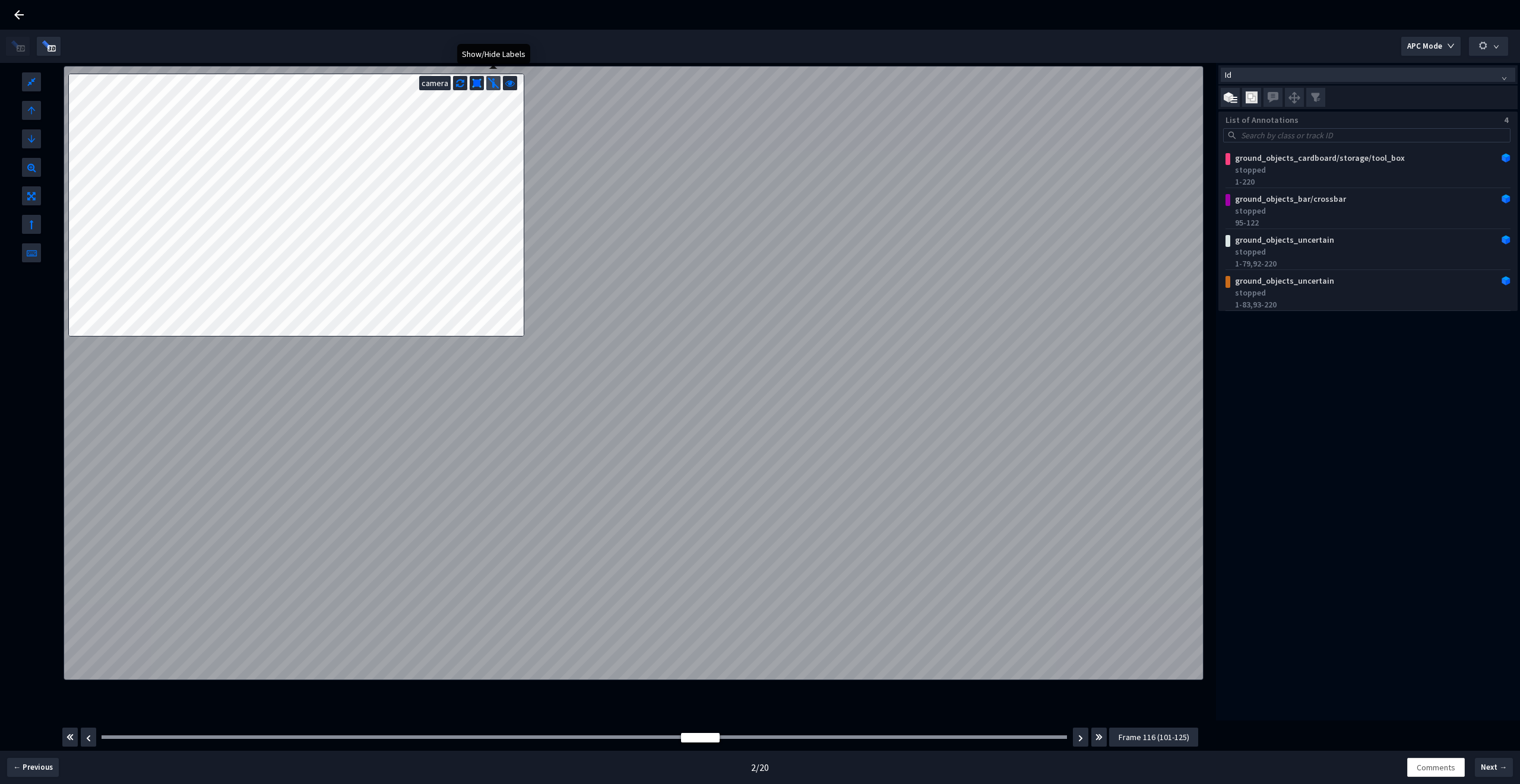
click at [493, 87] on img at bounding box center [493, 83] width 12 height 12
click at [512, 84] on icon at bounding box center [510, 82] width 10 height 12
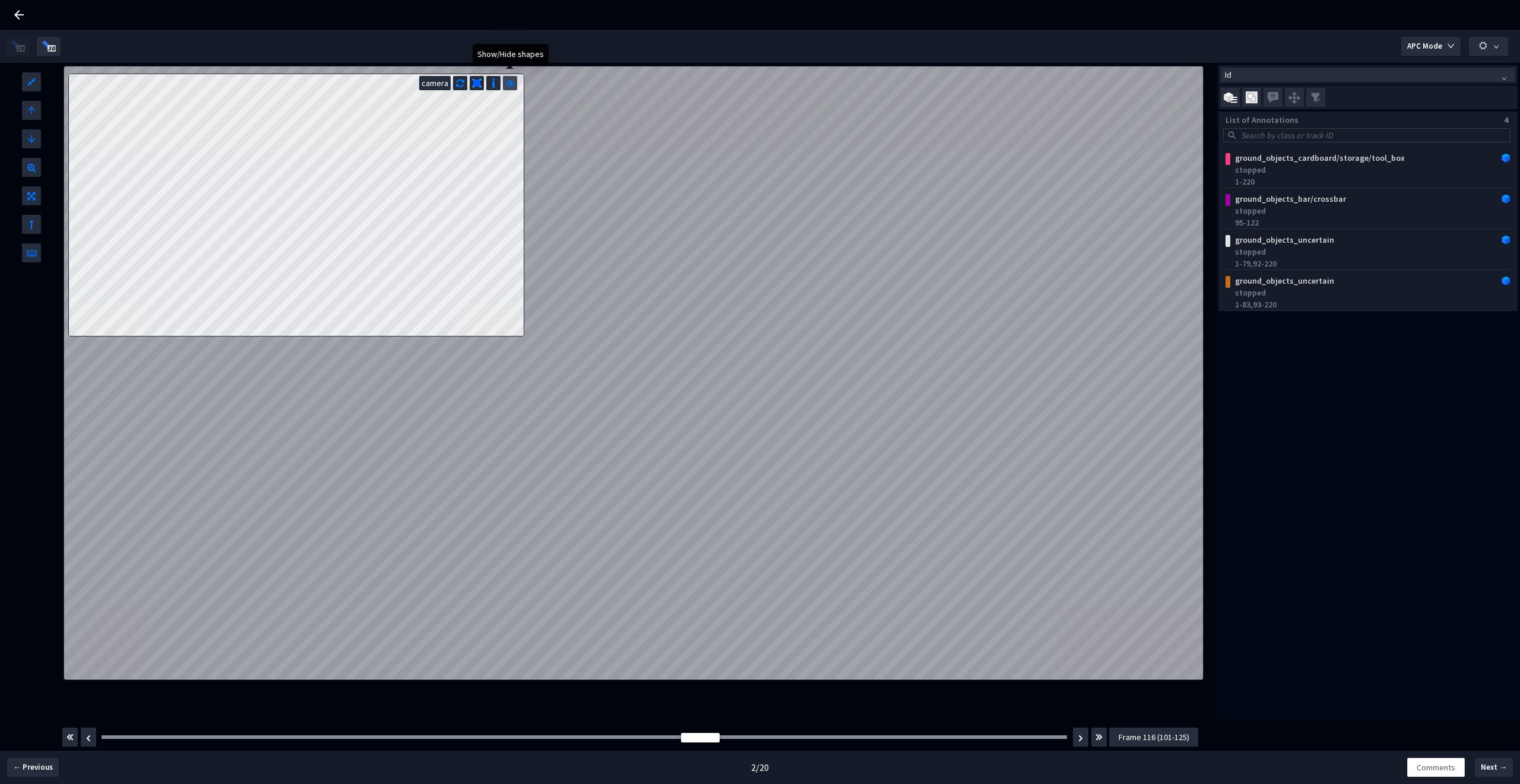
click at [512, 84] on icon at bounding box center [510, 82] width 10 height 12
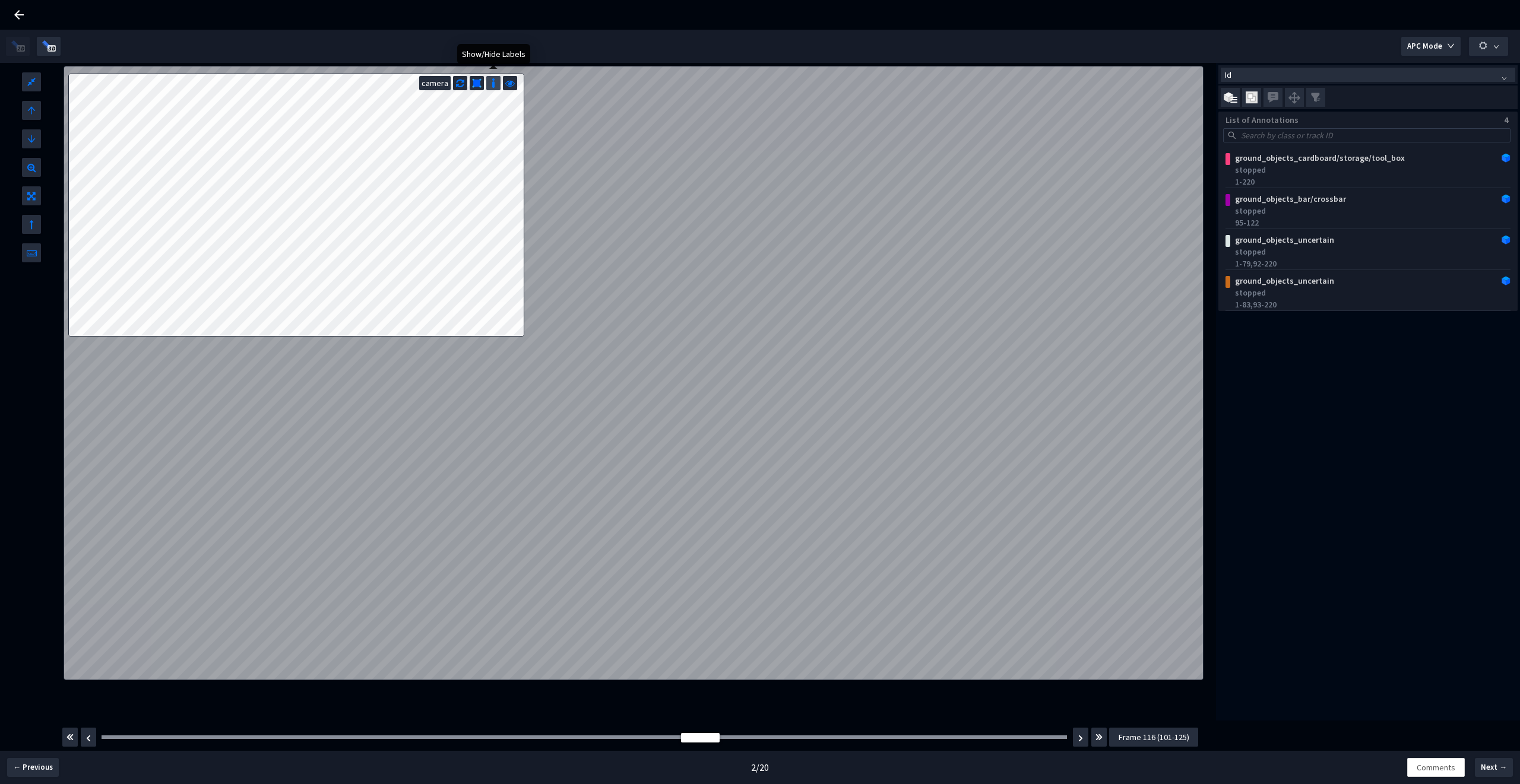
click at [492, 87] on img at bounding box center [493, 83] width 12 height 12
click at [441, 88] on div "camera" at bounding box center [435, 83] width 32 height 14
click at [462, 85] on icon at bounding box center [460, 82] width 8 height 12
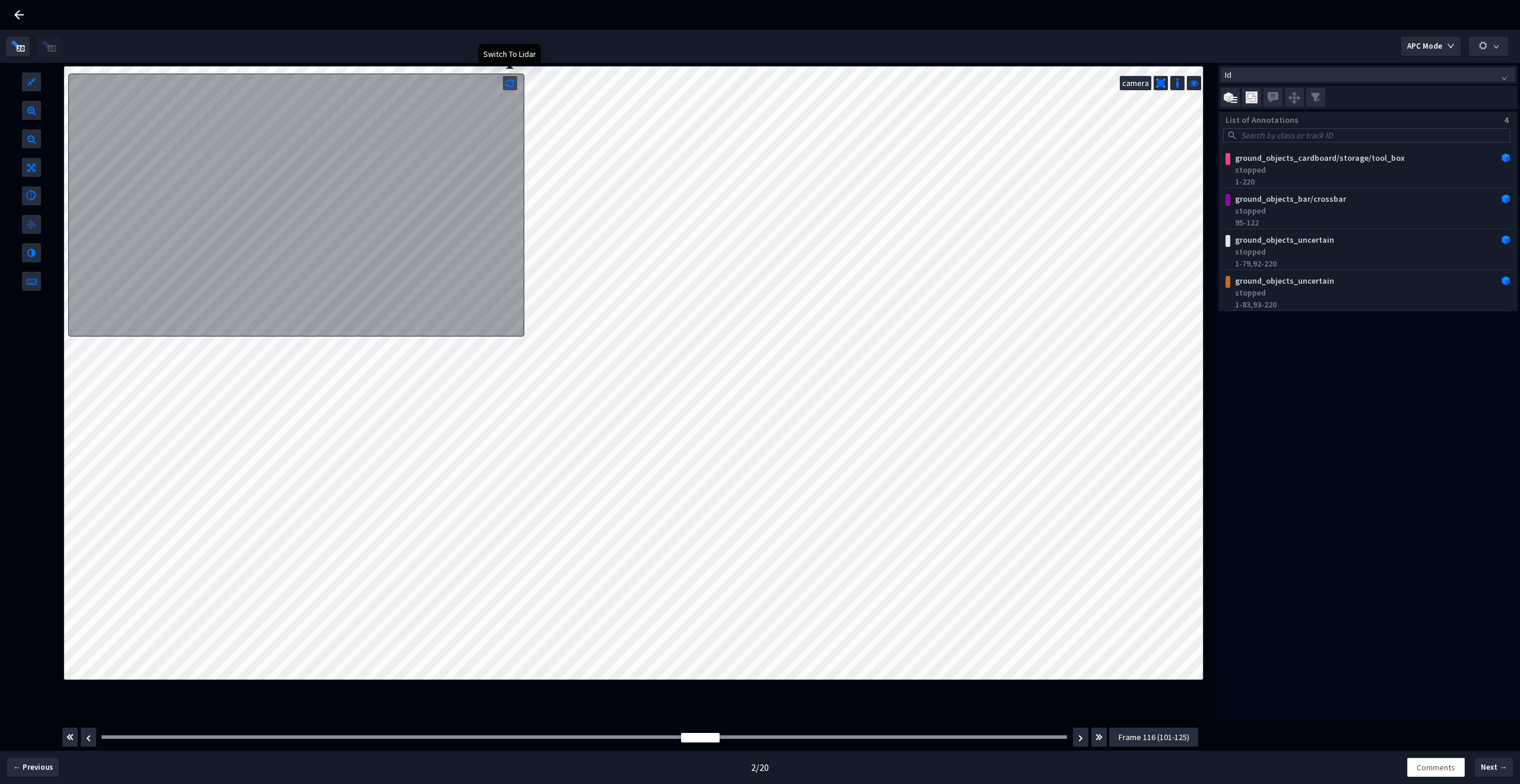
click at [511, 83] on icon at bounding box center [510, 82] width 8 height 12
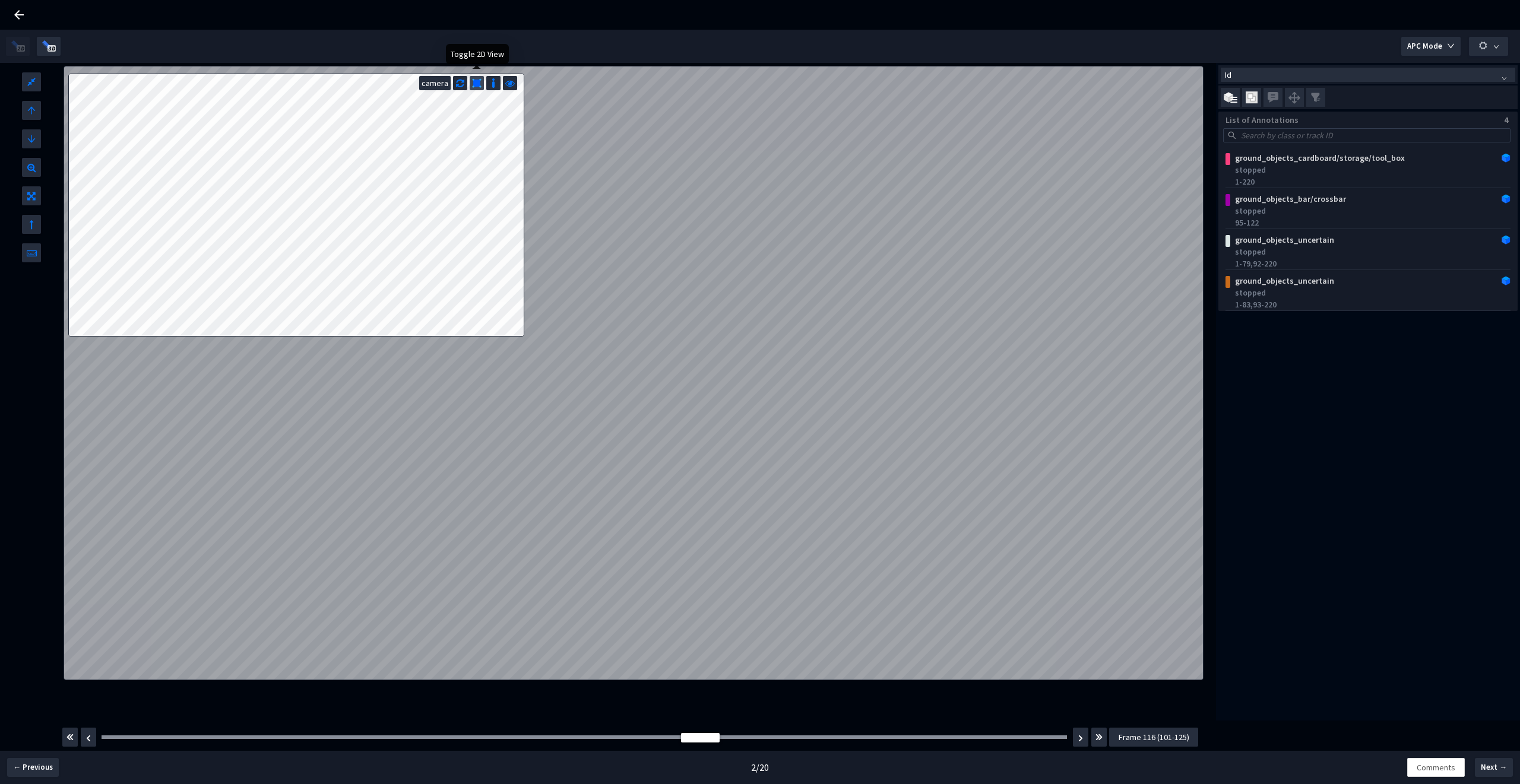
click at [472, 82] on img at bounding box center [477, 83] width 10 height 10
